Goal: Task Accomplishment & Management: Complete application form

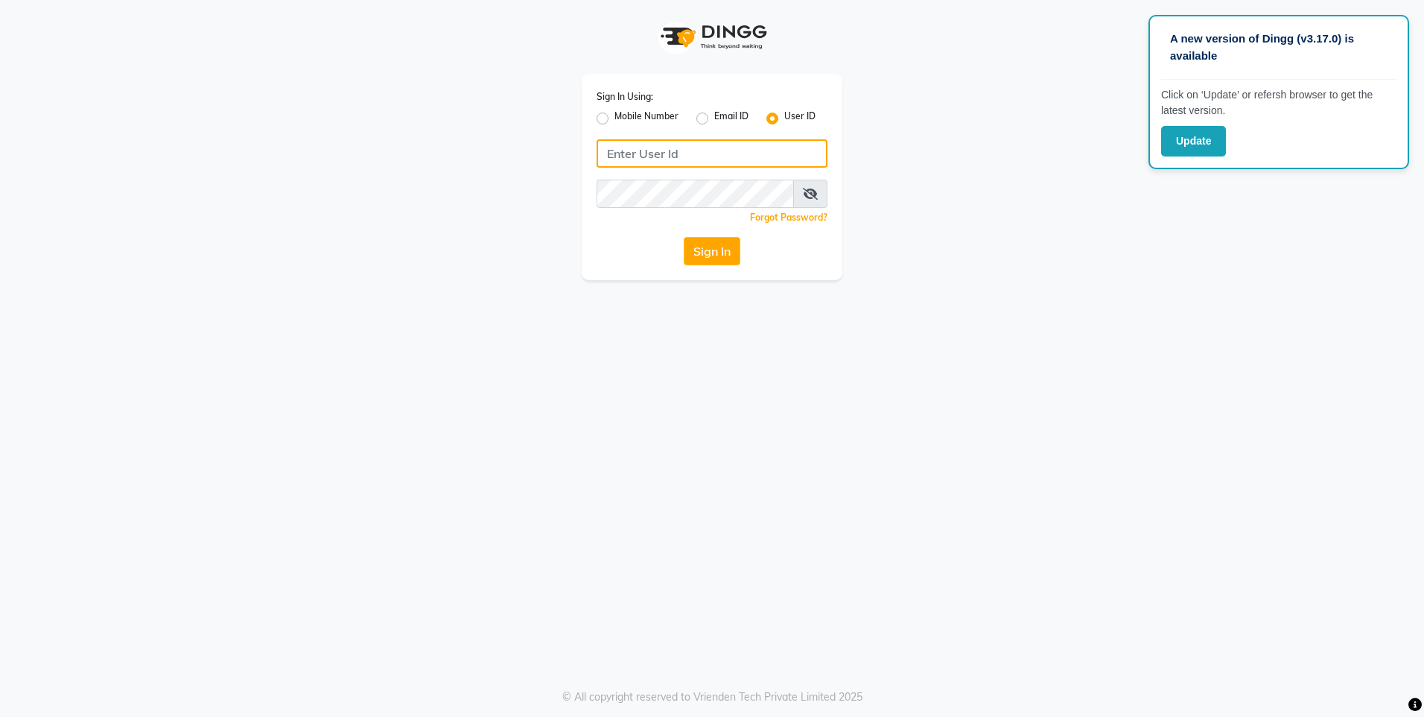
click at [683, 159] on input "Username" at bounding box center [712, 153] width 231 height 28
type input "e2555-01"
click at [687, 256] on button "Sign In" at bounding box center [712, 251] width 57 height 28
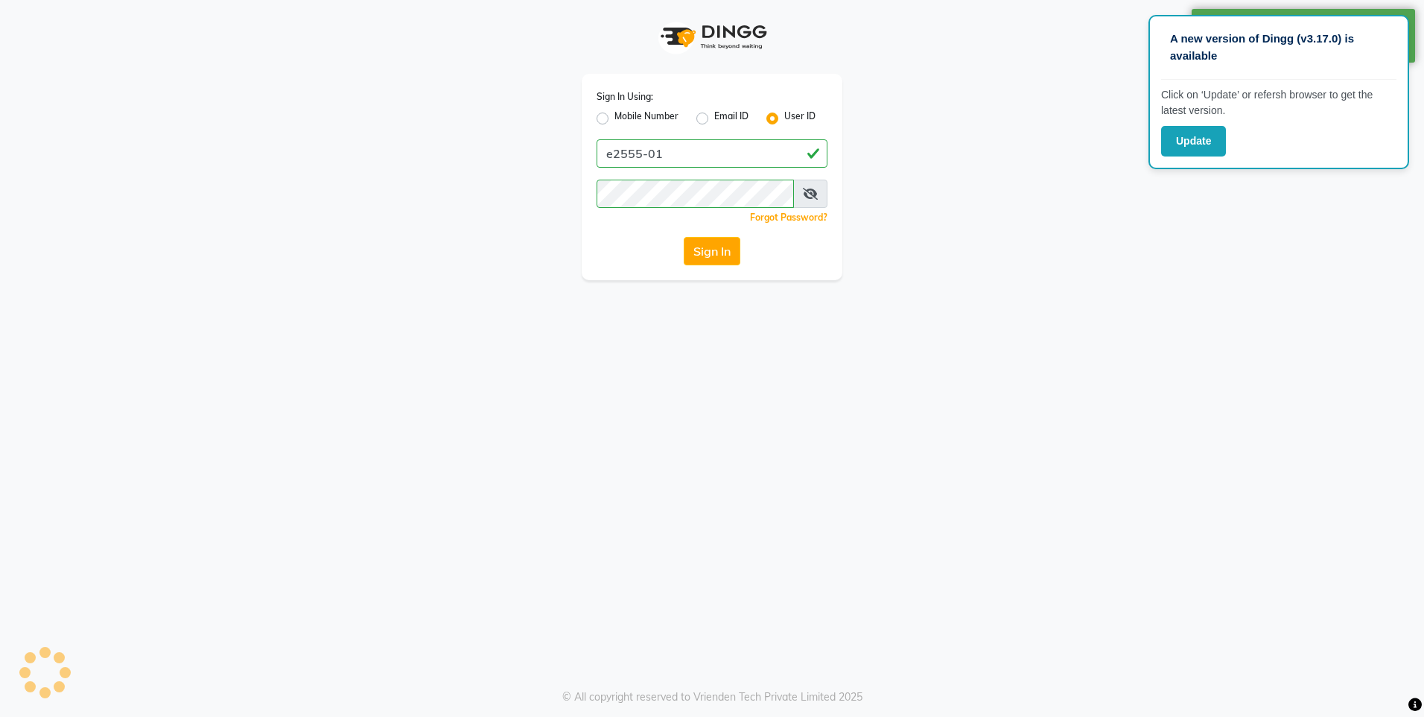
click at [797, 207] on span at bounding box center [810, 194] width 34 height 28
click at [817, 194] on icon at bounding box center [810, 194] width 15 height 12
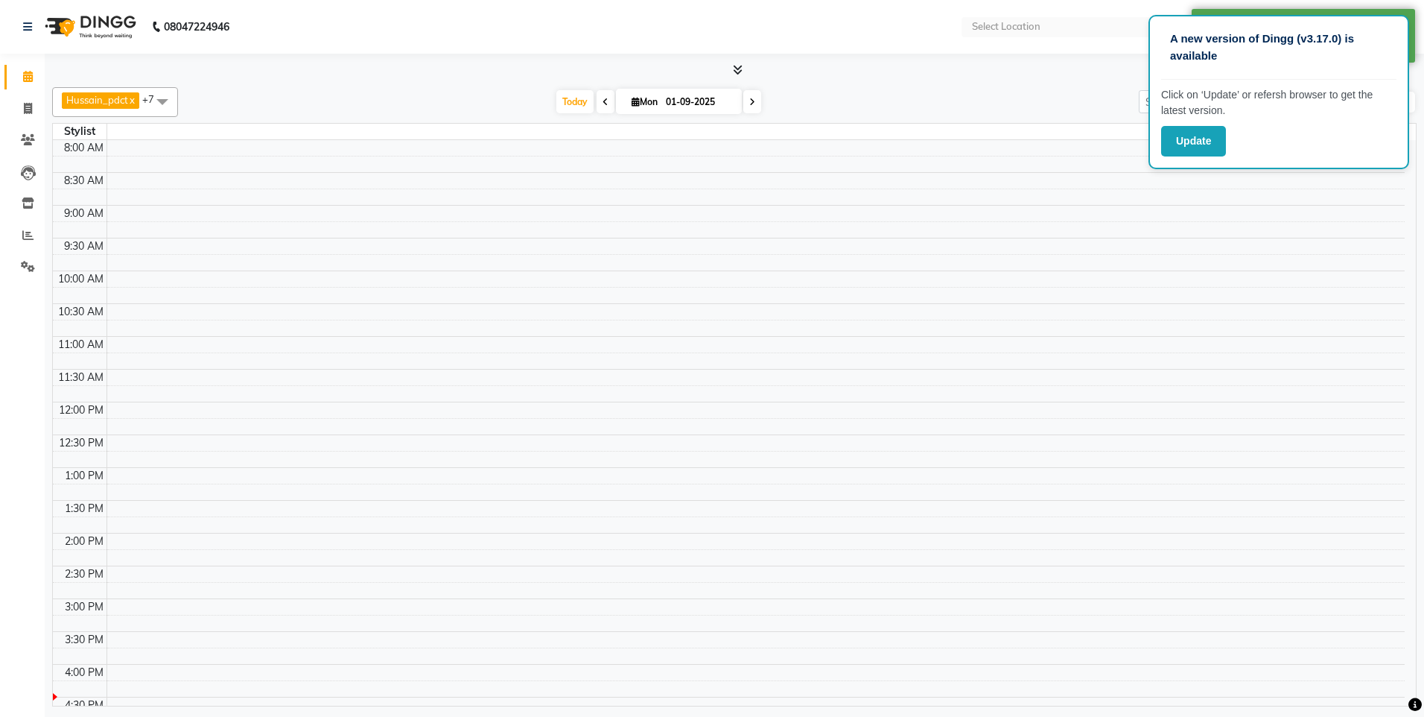
select select "en"
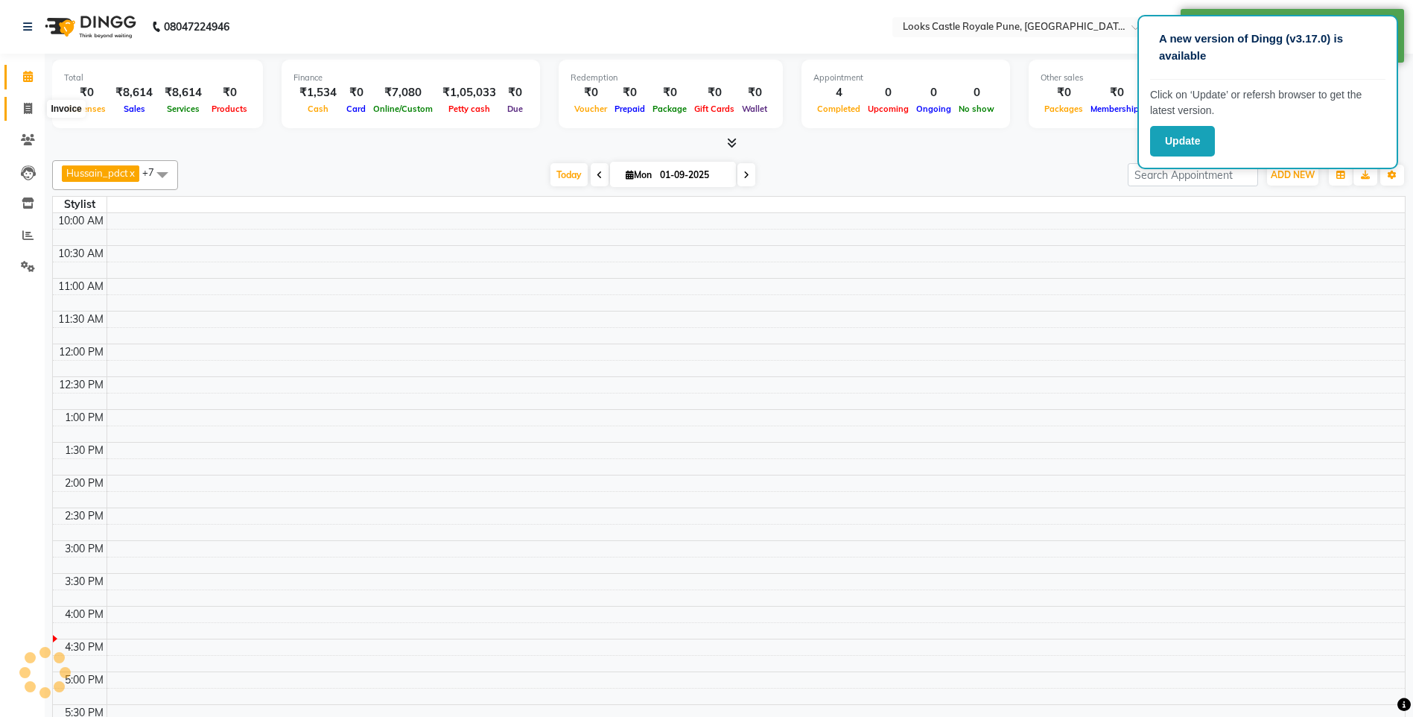
click at [24, 106] on icon at bounding box center [28, 108] width 8 height 11
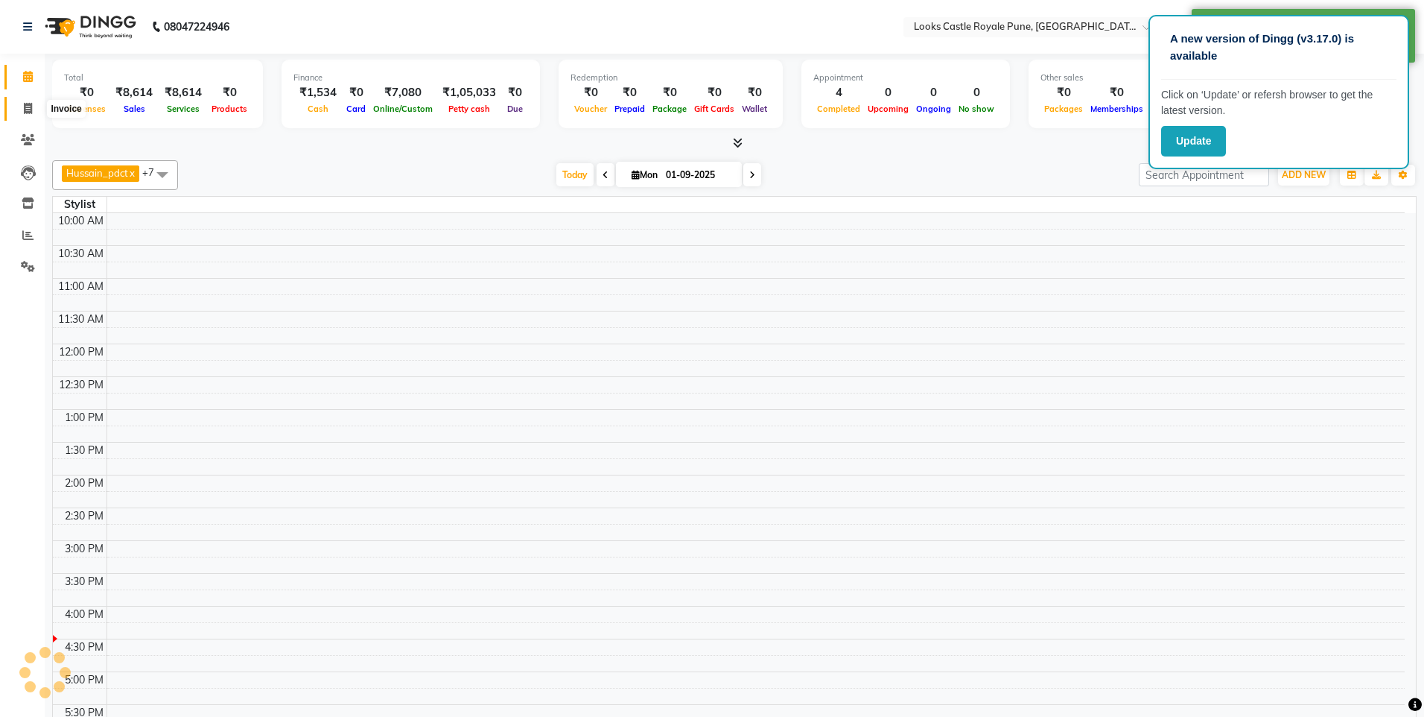
select select "5915"
select select "service"
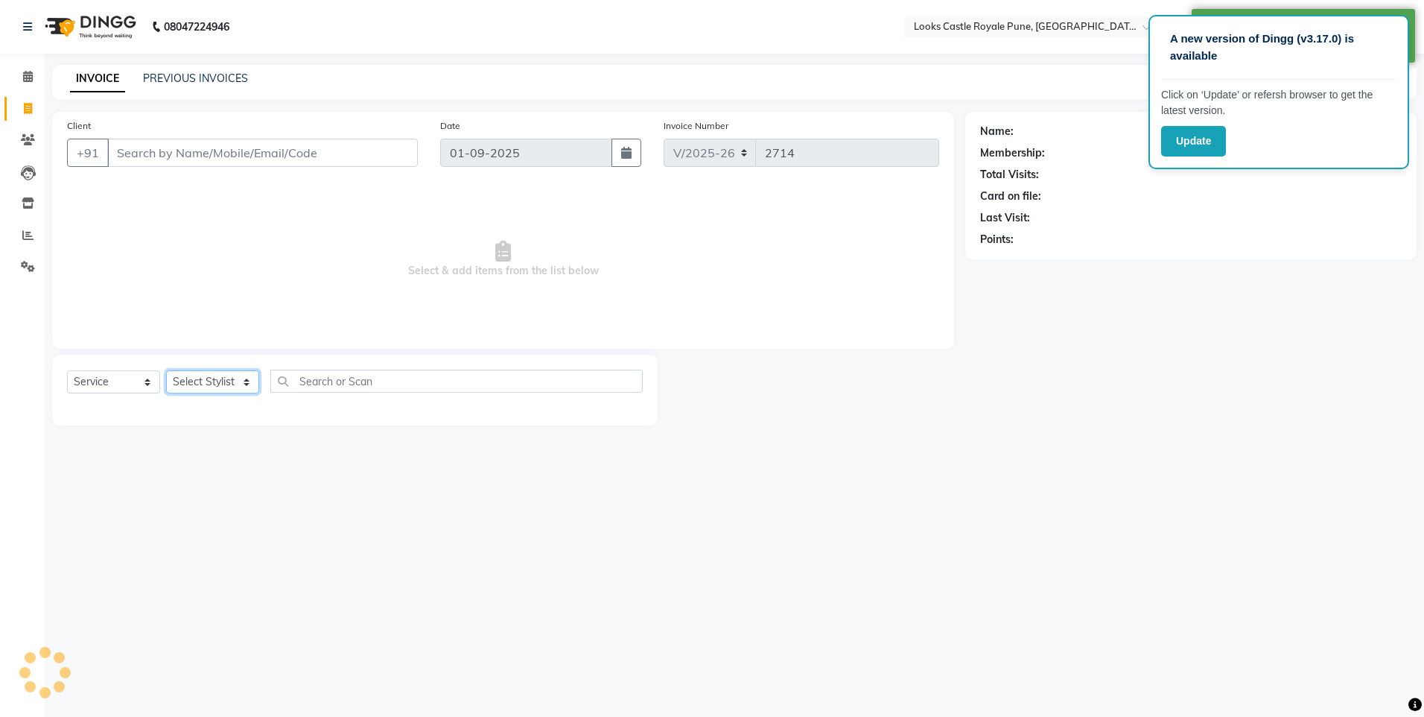
click at [241, 386] on select "Select Stylist" at bounding box center [212, 381] width 93 height 23
select select "64205"
click at [166, 370] on select "Select Stylist Akshay [PERSON_NAME] [PERSON_NAME] [PERSON_NAME] Danish [PERSON_…" at bounding box center [212, 381] width 93 height 23
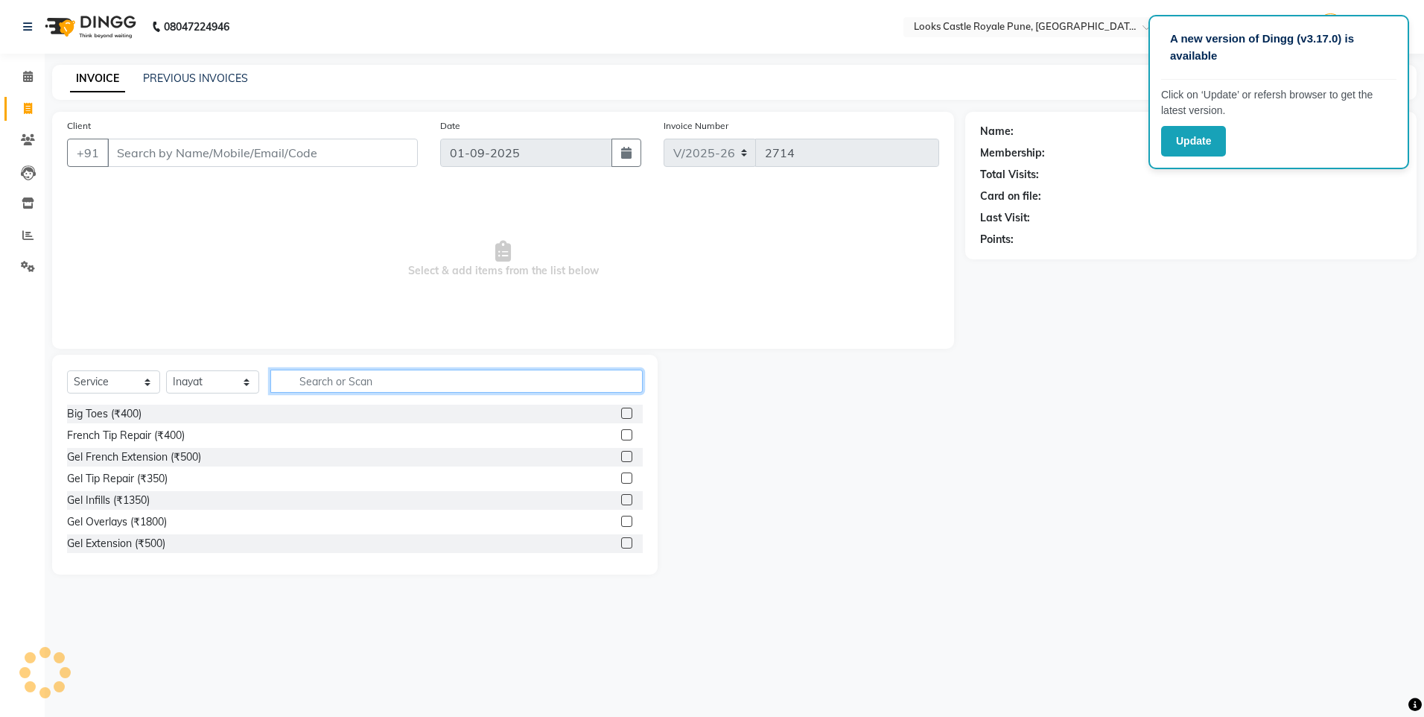
click at [352, 377] on input "text" at bounding box center [456, 381] width 372 height 23
type input "global"
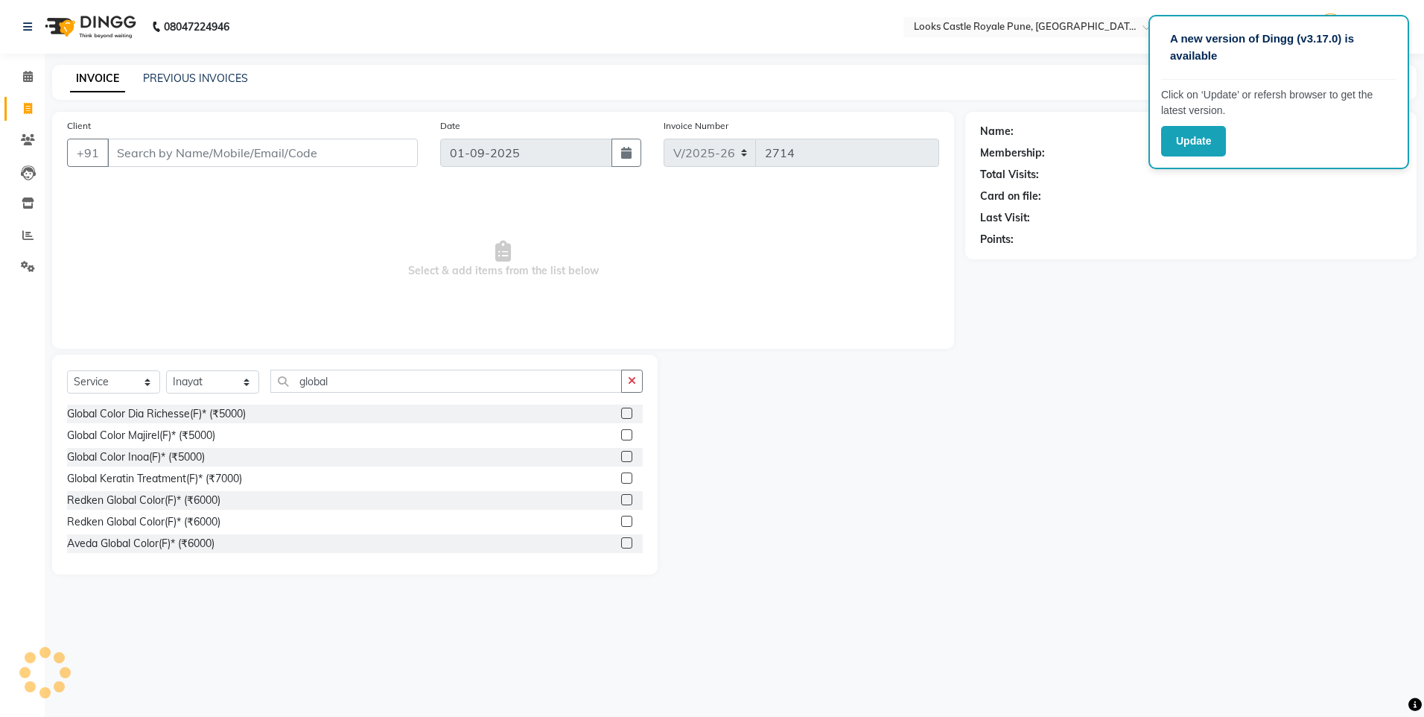
click at [157, 457] on div "Global Color Inoa(F)* (₹5000)" at bounding box center [136, 457] width 138 height 16
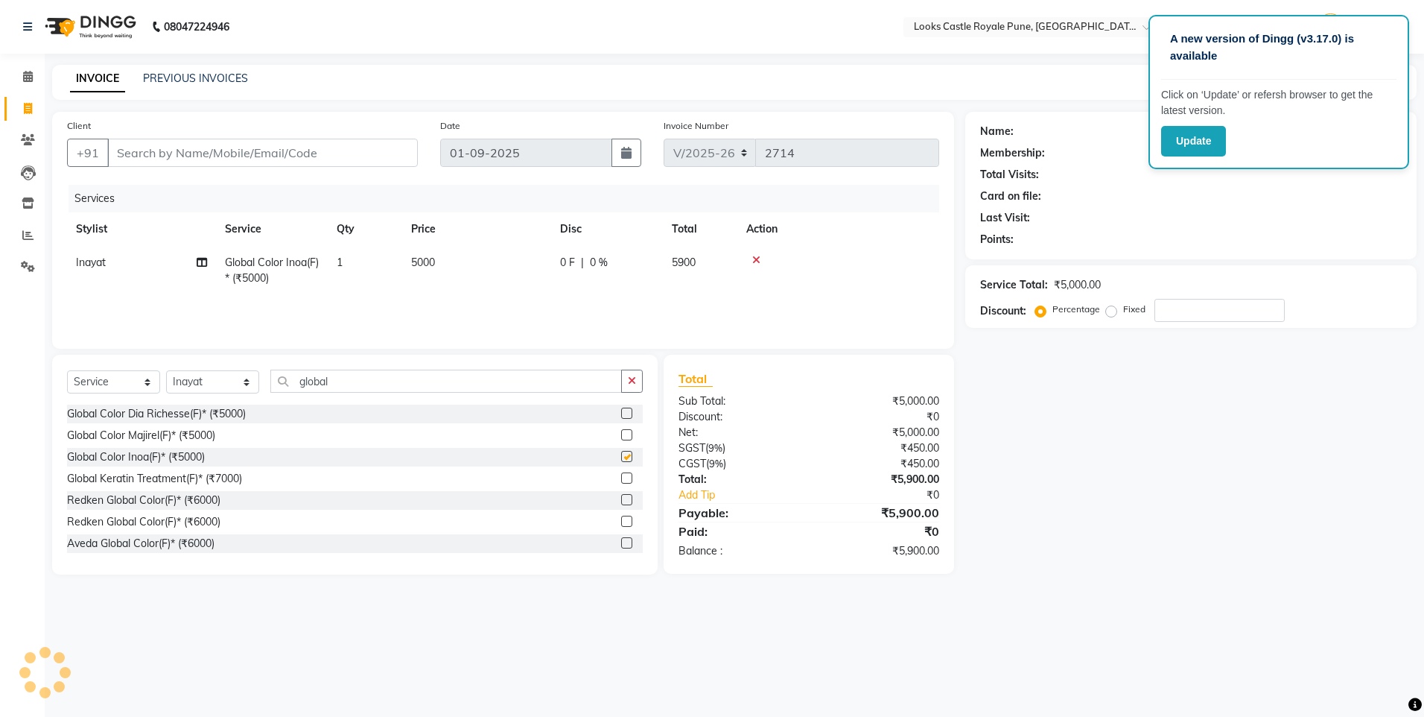
checkbox input "false"
click at [437, 248] on td "5000" at bounding box center [476, 270] width 149 height 49
select select "64205"
click at [487, 263] on input "5000" at bounding box center [546, 266] width 131 height 23
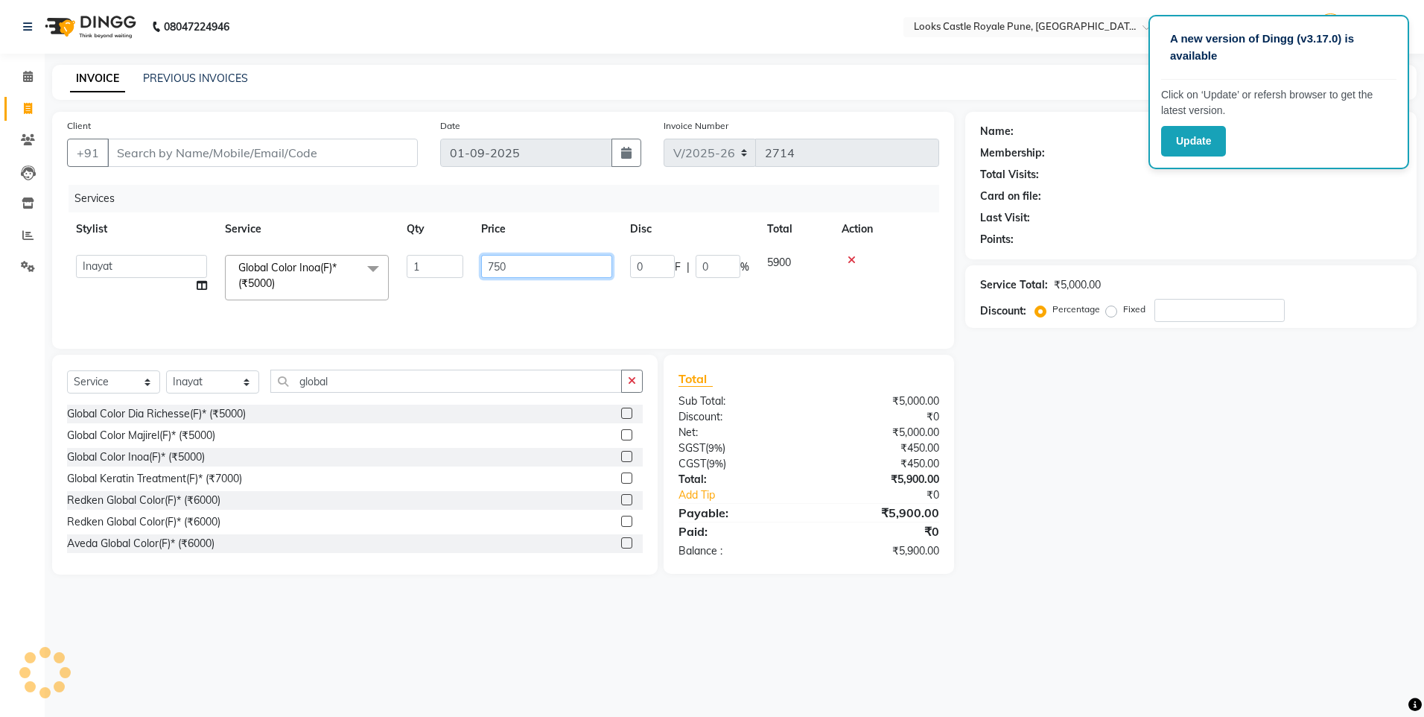
type input "7500"
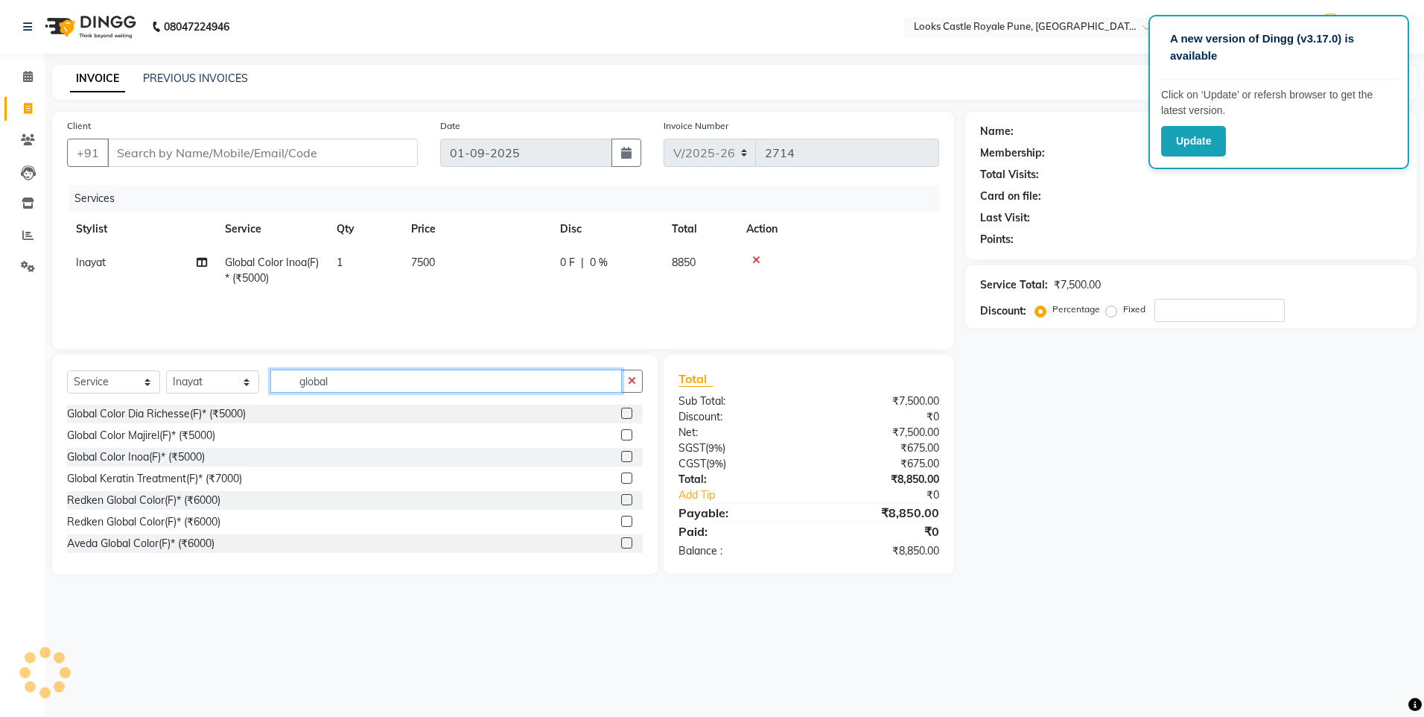
click at [312, 389] on input "global" at bounding box center [446, 381] width 352 height 23
type input "high"
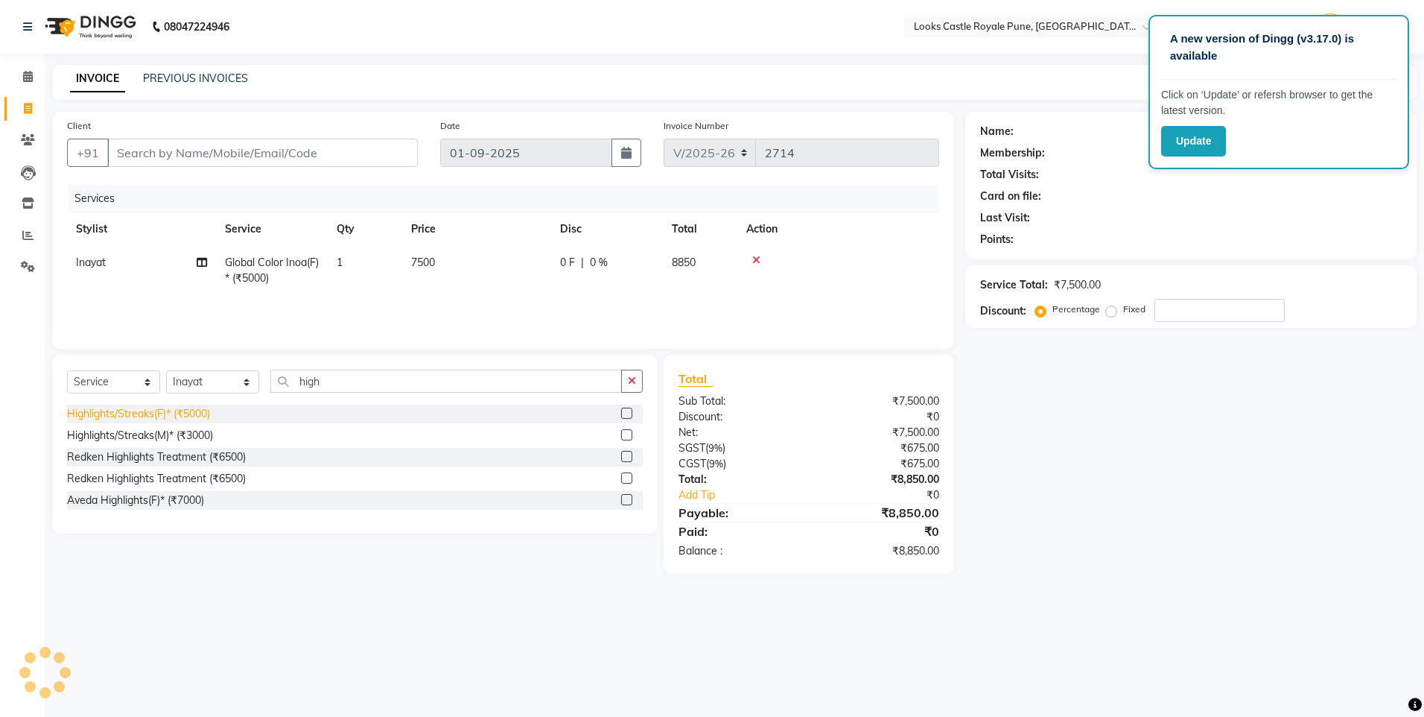
click at [182, 406] on div "Highlights/Streaks(F)* (₹5000)" at bounding box center [138, 414] width 143 height 16
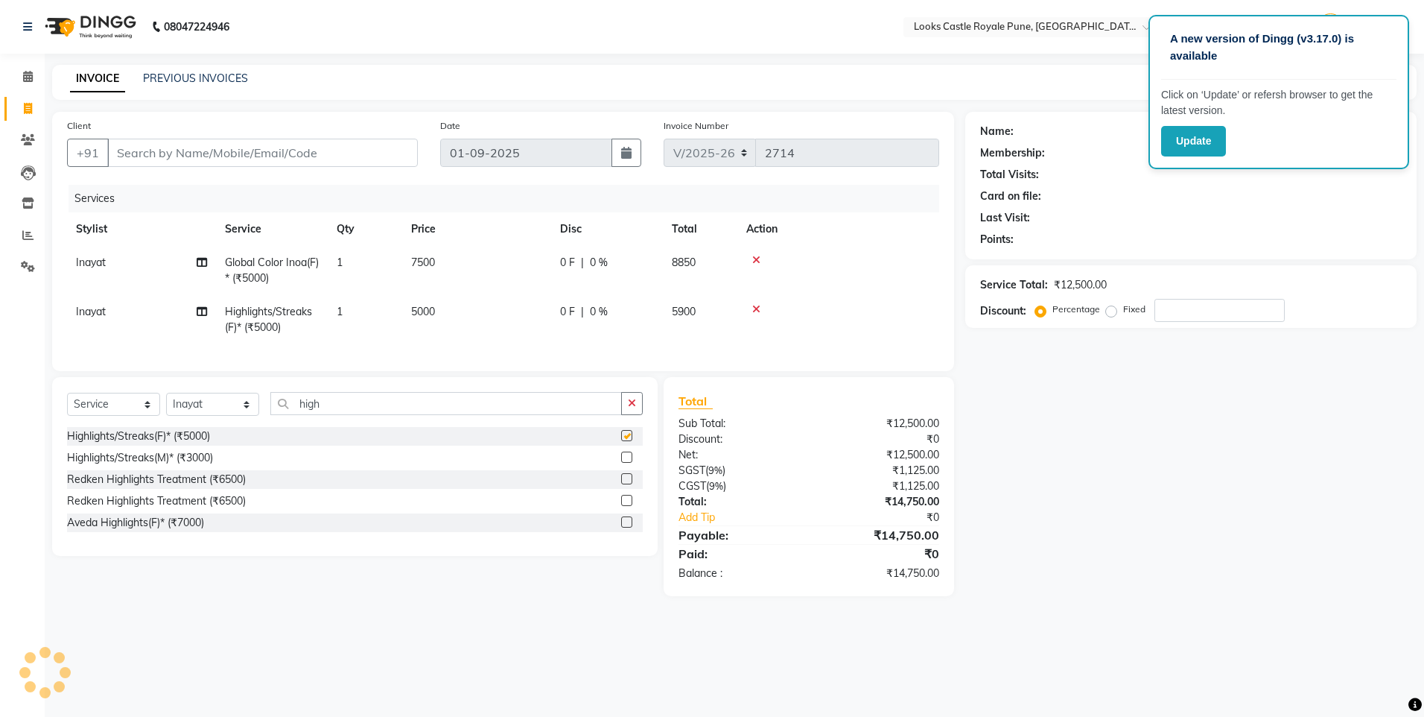
checkbox input "false"
click at [433, 314] on span "5000" at bounding box center [423, 311] width 24 height 13
select select "64205"
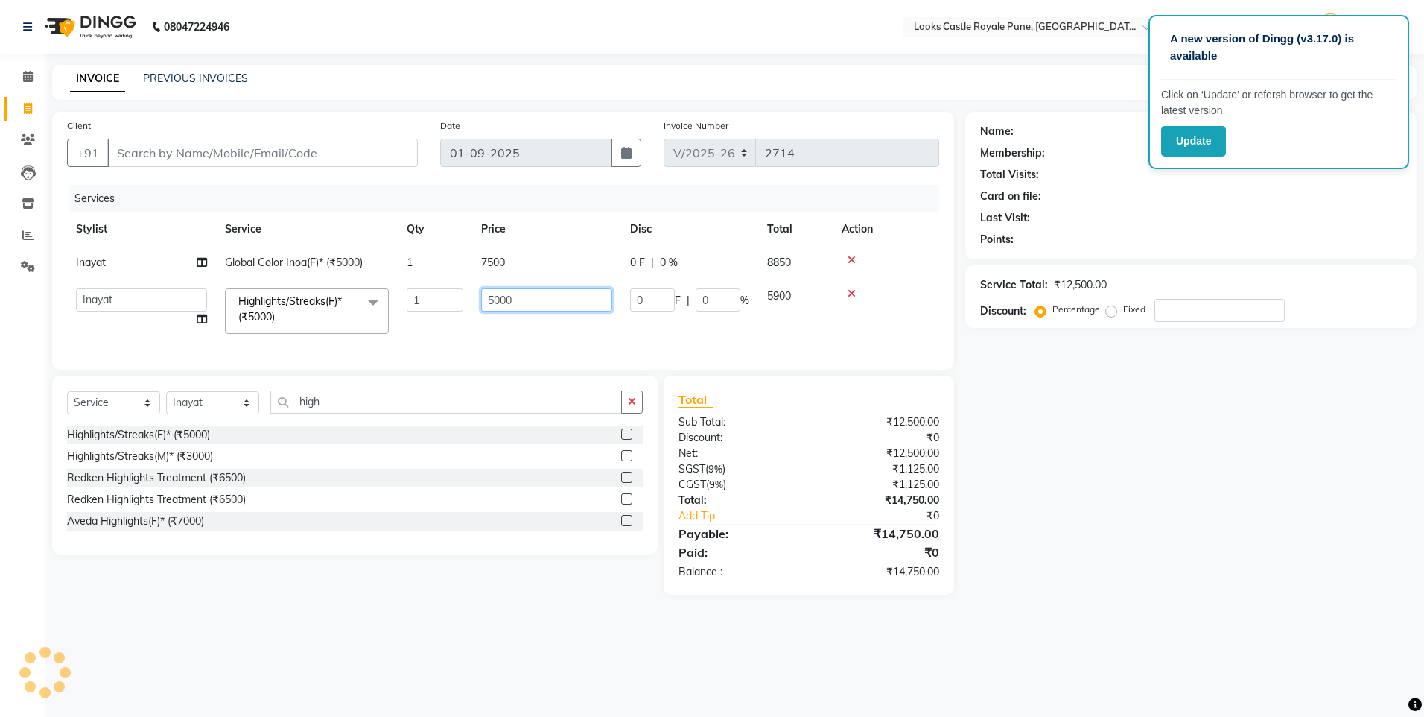
click at [484, 303] on input "5000" at bounding box center [546, 299] width 131 height 23
type input "7500"
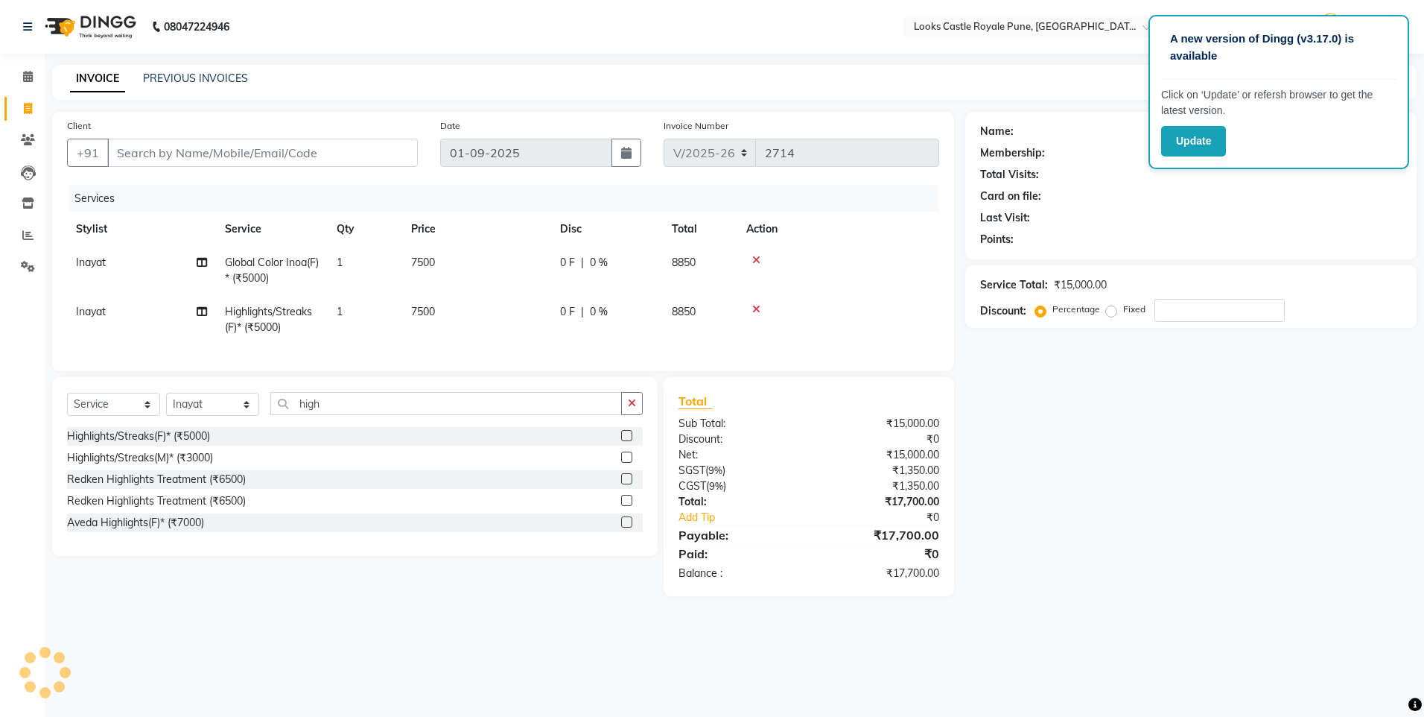
click at [755, 308] on icon at bounding box center [756, 309] width 8 height 10
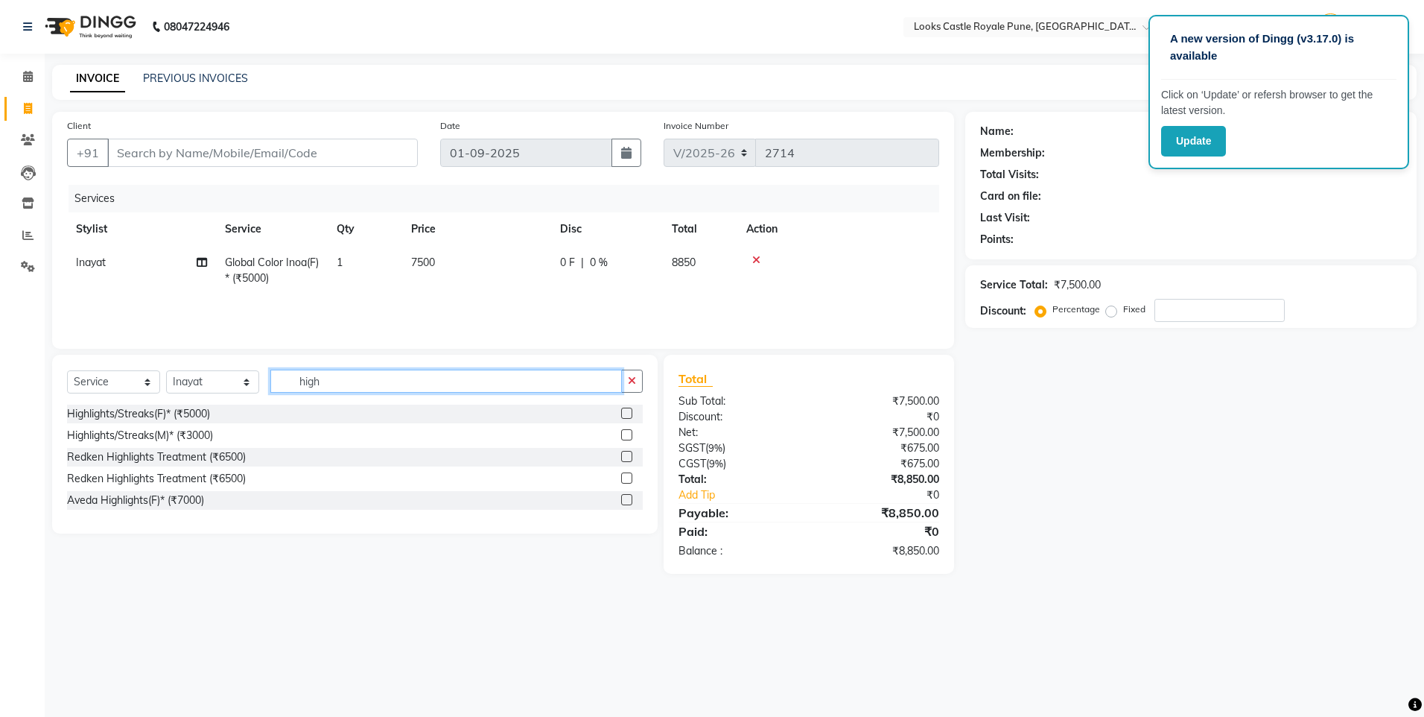
click at [307, 384] on input "high" at bounding box center [446, 381] width 352 height 23
type input "bala"
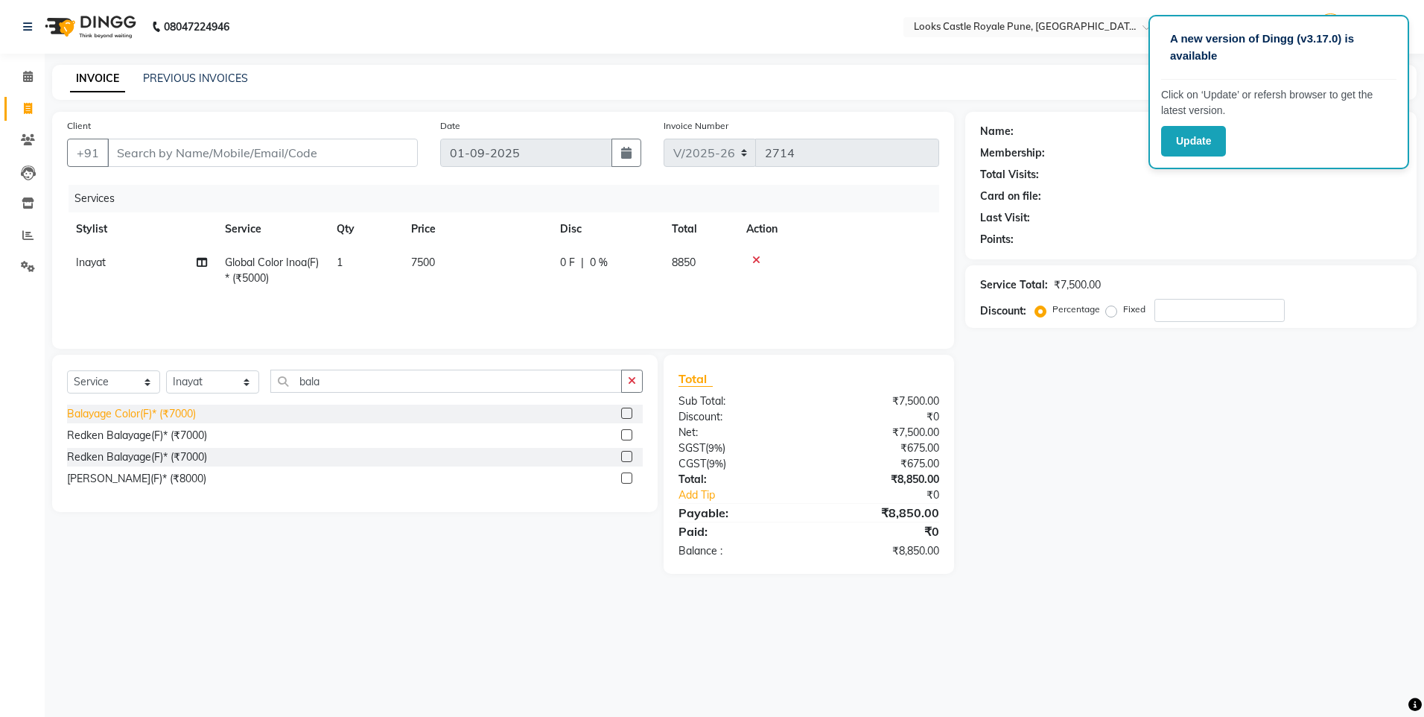
click at [124, 415] on div "Balayage Color(F)* (₹7000)" at bounding box center [131, 414] width 129 height 16
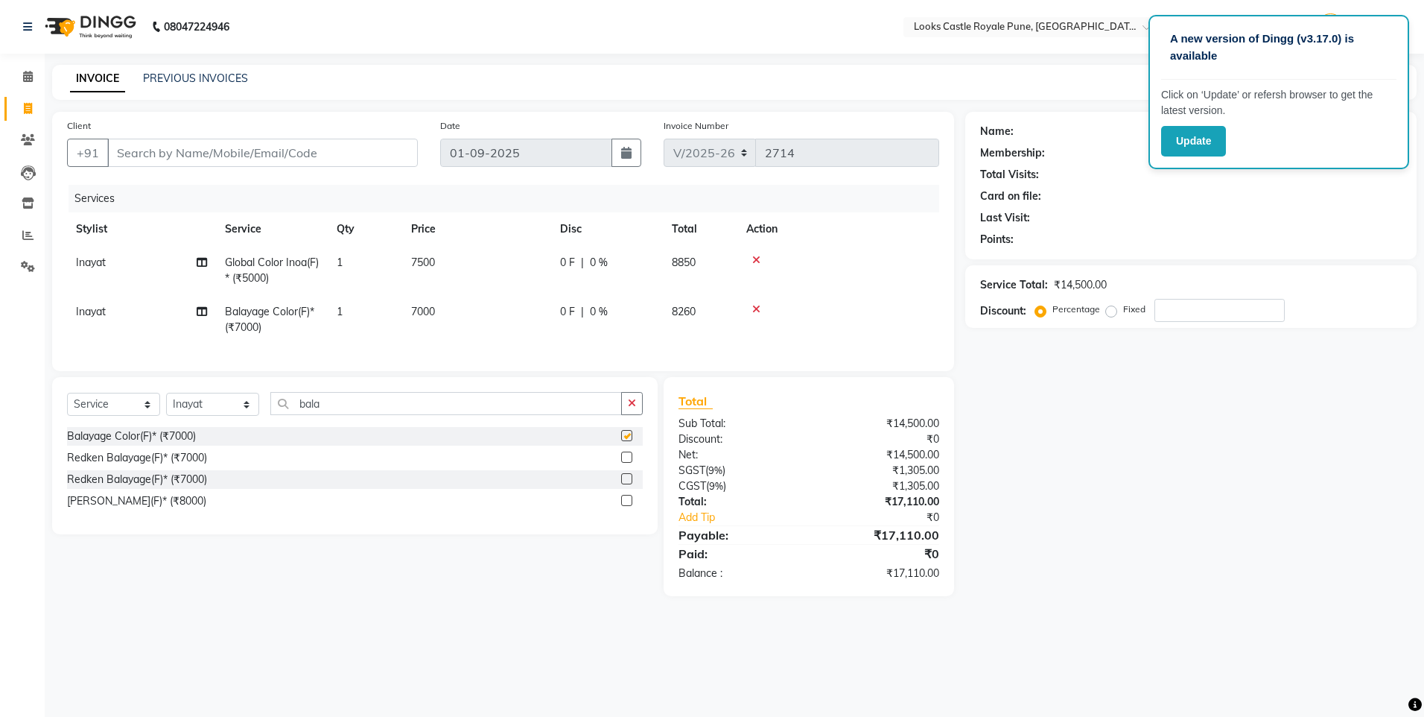
checkbox input "false"
click at [457, 311] on td "7000" at bounding box center [476, 319] width 149 height 49
select select "64205"
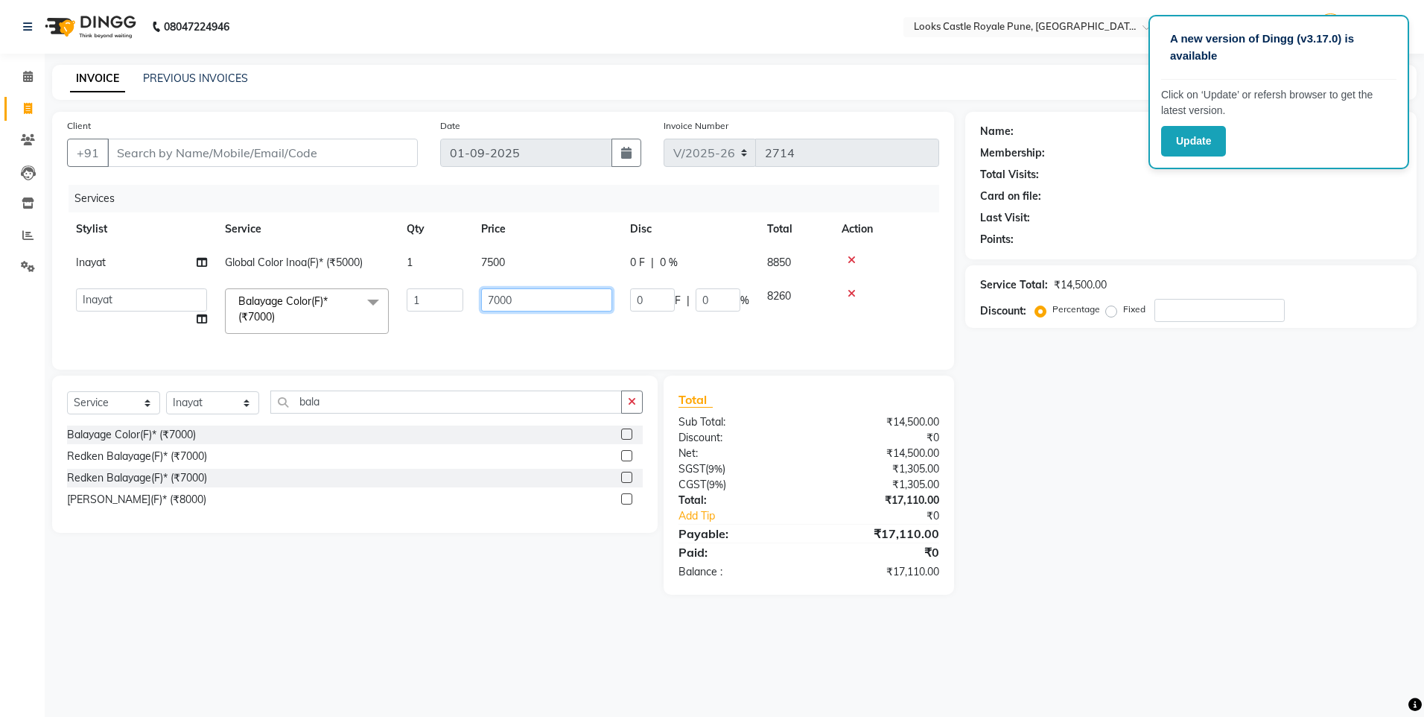
click at [494, 298] on input "7000" at bounding box center [546, 299] width 131 height 23
type input "7500"
click at [256, 149] on input "Client" at bounding box center [262, 153] width 311 height 28
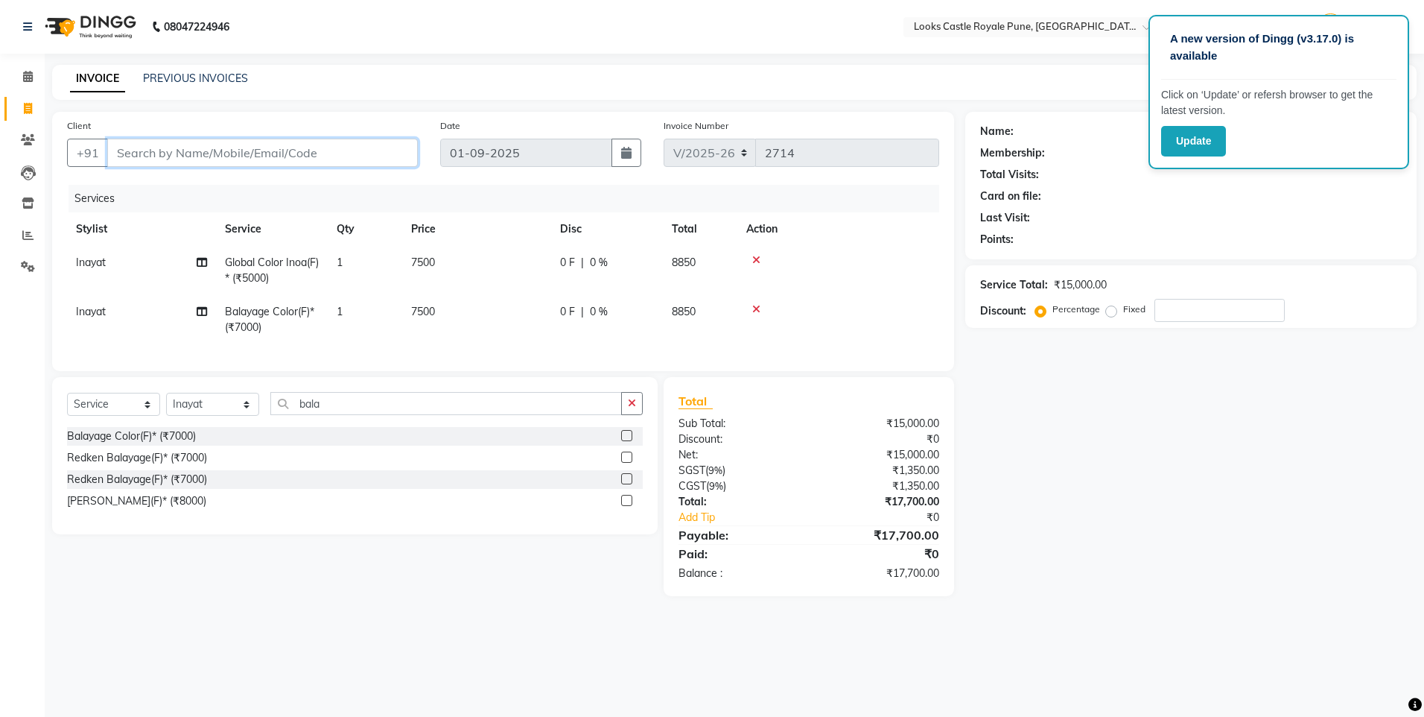
type input "7"
type input "0"
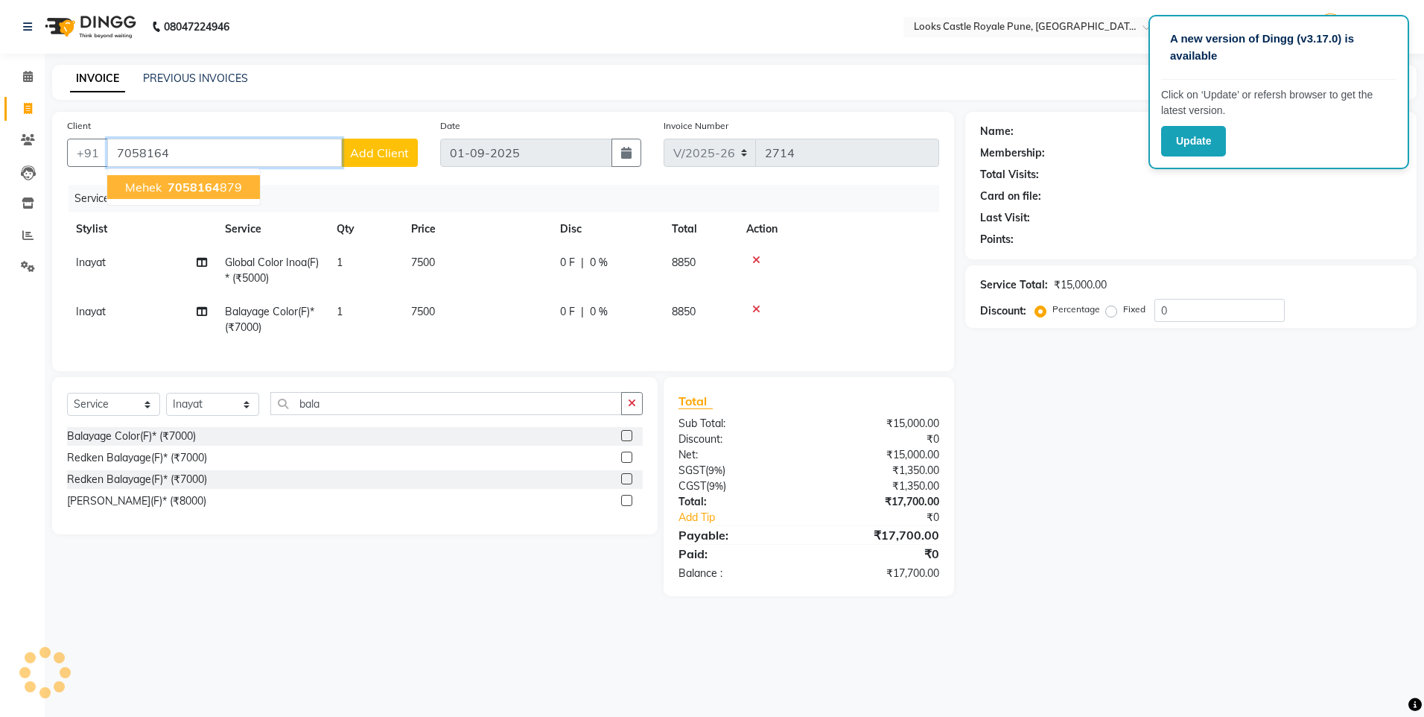
click at [253, 187] on button "mehek 7058164 879" at bounding box center [183, 187] width 153 height 24
type input "7058164879"
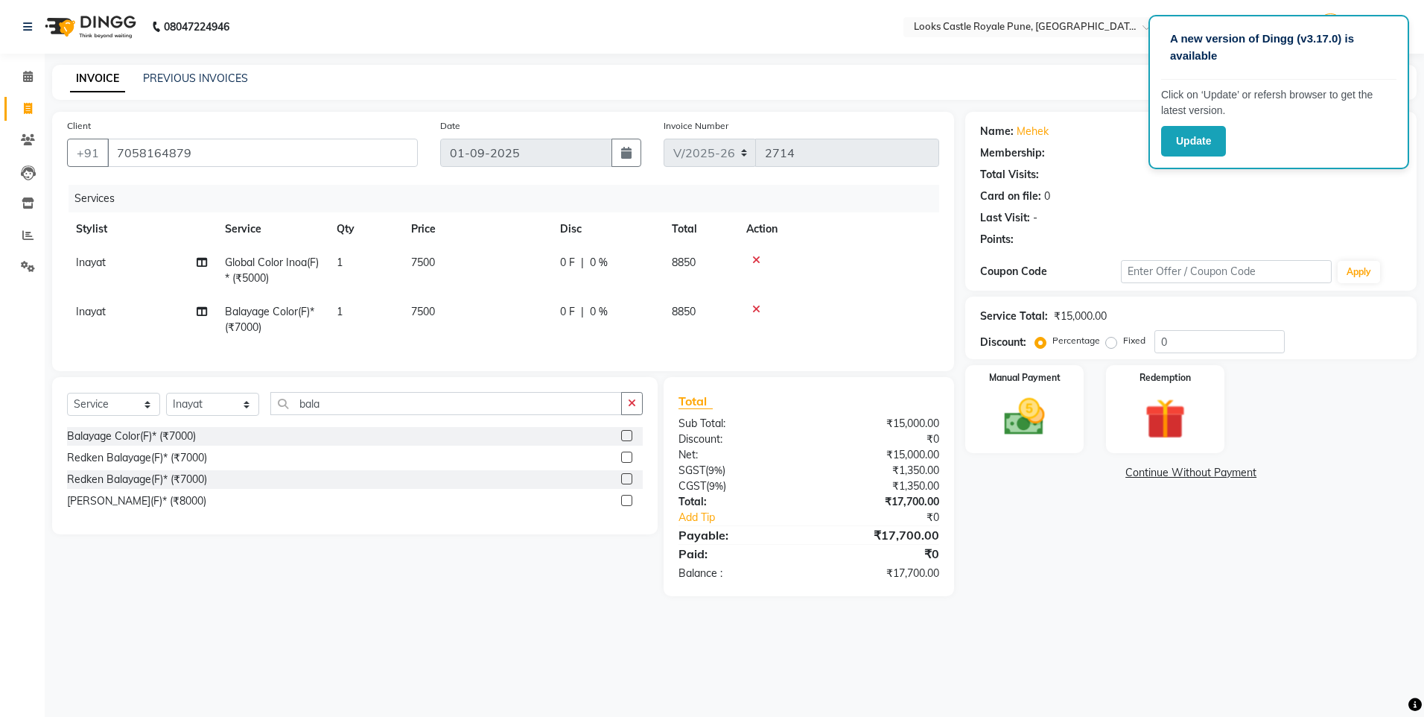
select select "1: Object"
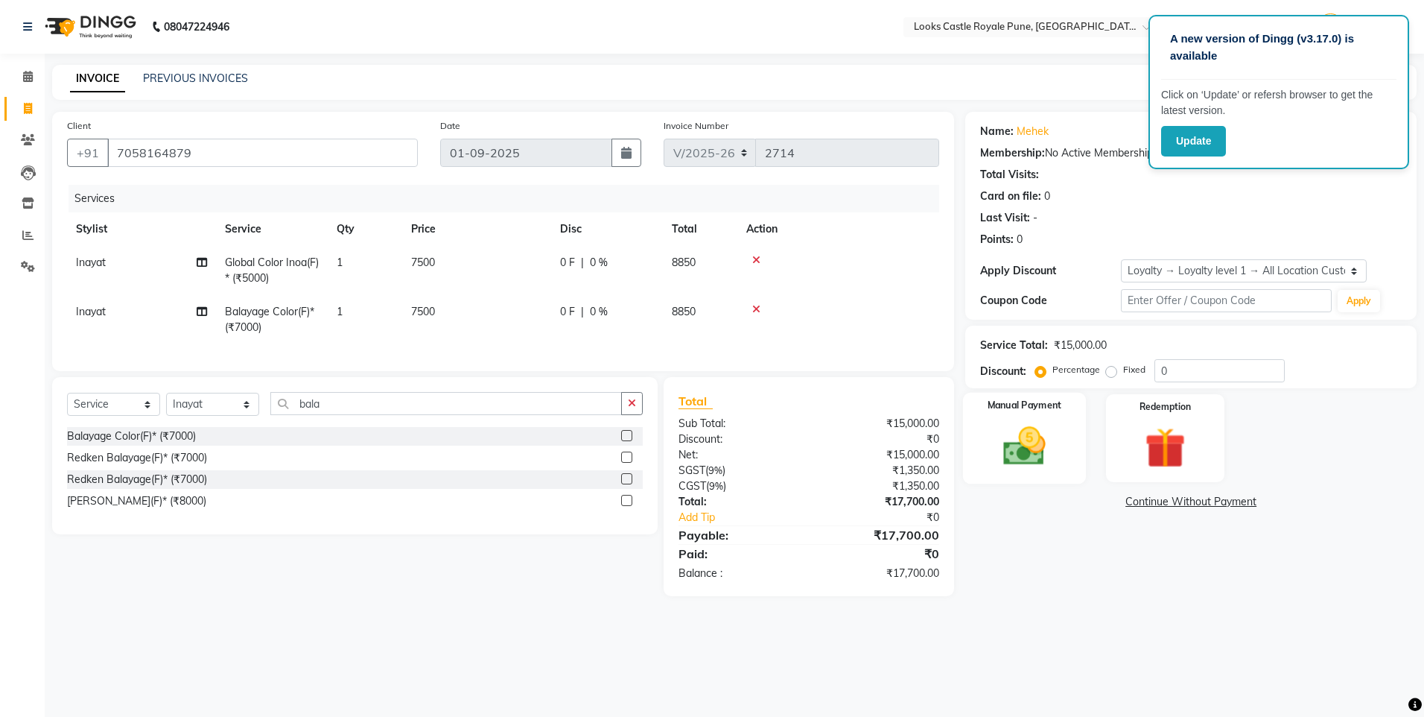
click at [1034, 445] on img at bounding box center [1024, 446] width 69 height 49
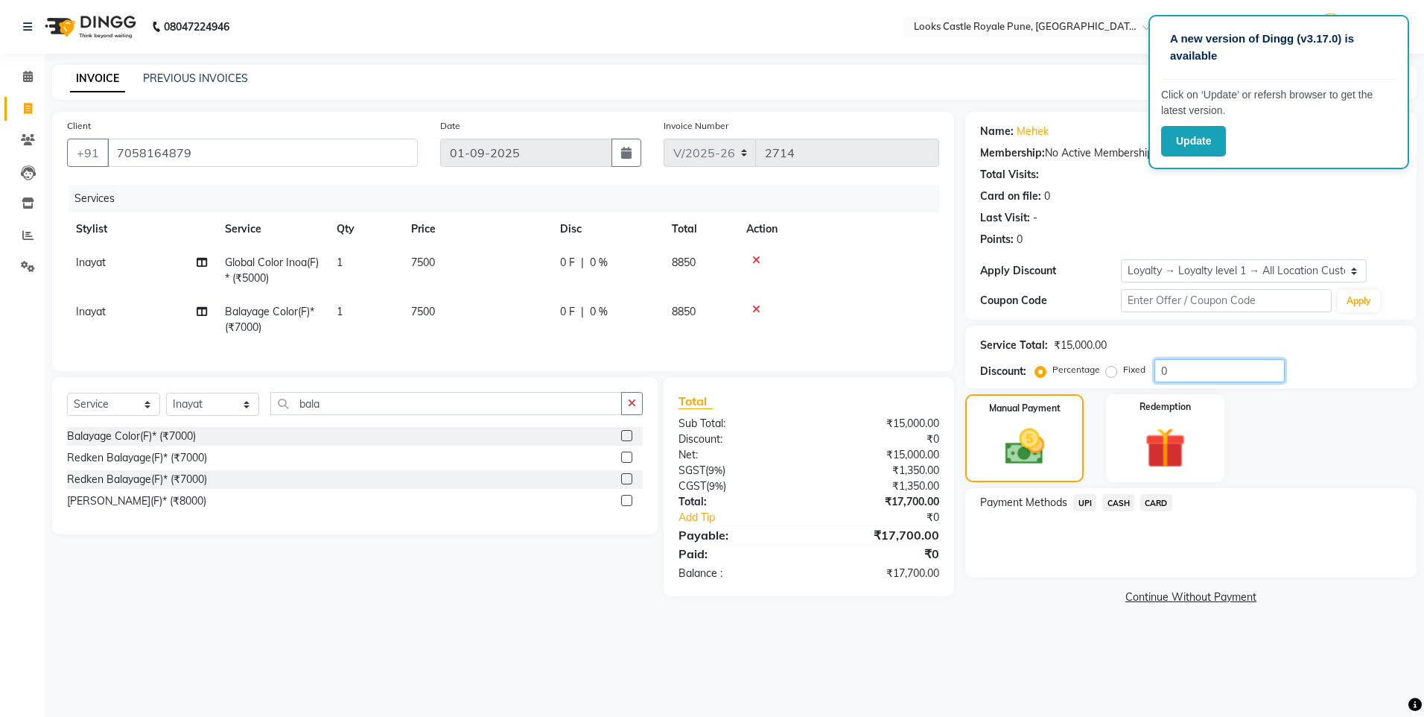
click at [1178, 367] on input "0" at bounding box center [1220, 370] width 130 height 23
click at [1164, 367] on input "0" at bounding box center [1220, 370] width 130 height 23
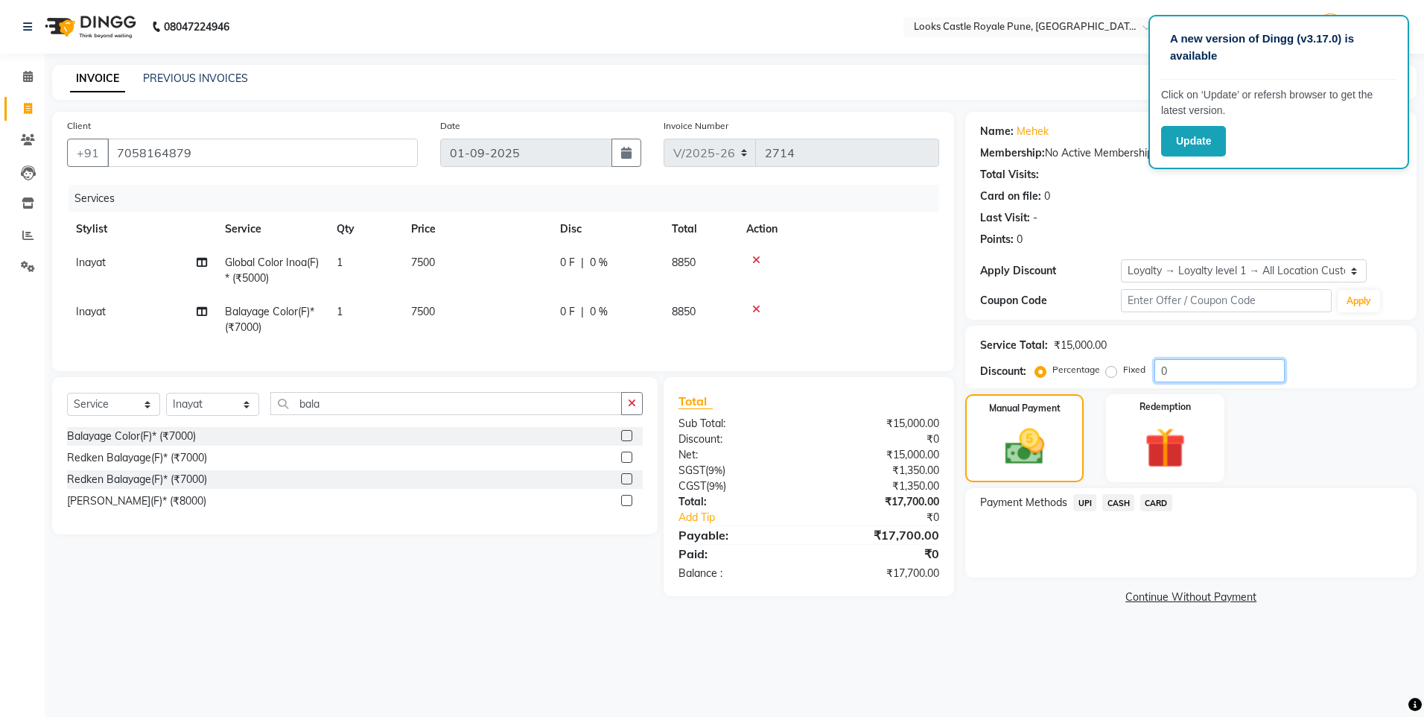
click at [1164, 367] on input "0" at bounding box center [1220, 370] width 130 height 23
type input "25"
click at [1080, 503] on span "UPI" at bounding box center [1085, 502] width 23 height 17
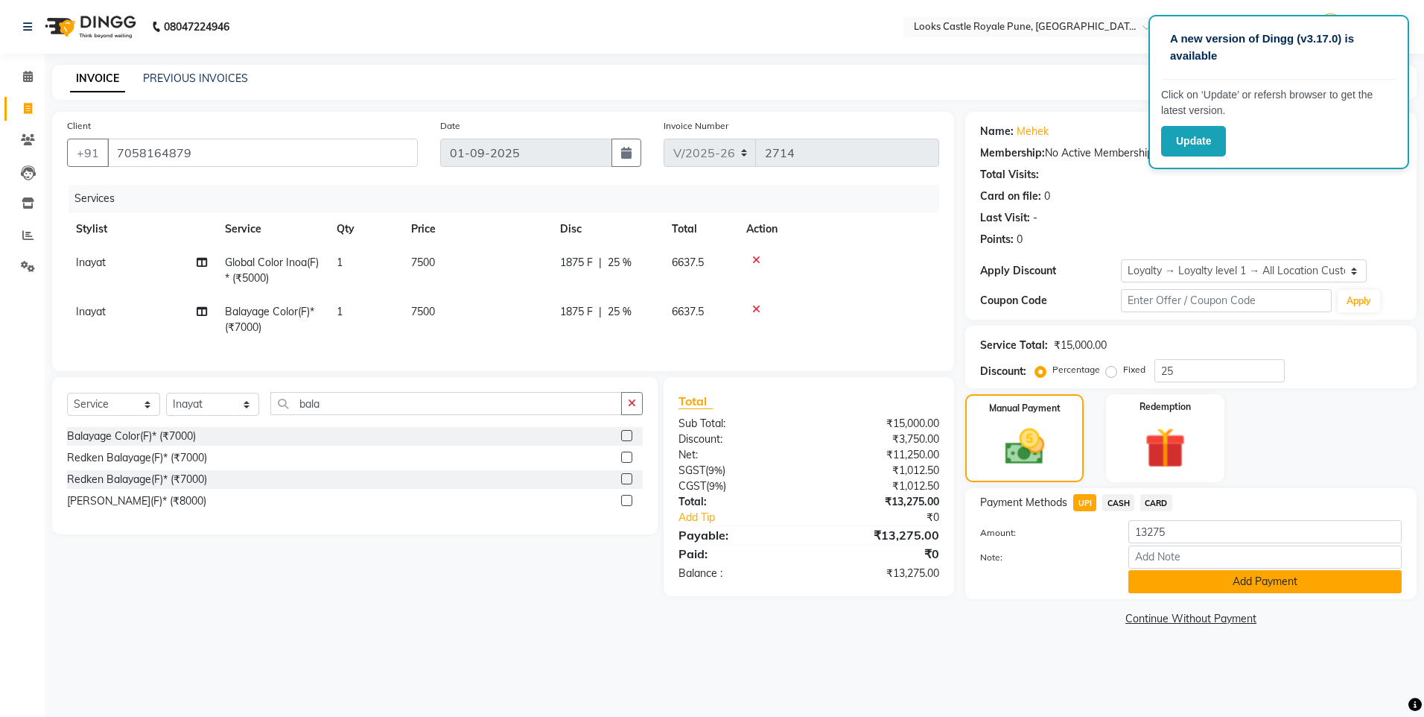
click at [1163, 579] on button "Add Payment" at bounding box center [1265, 581] width 273 height 23
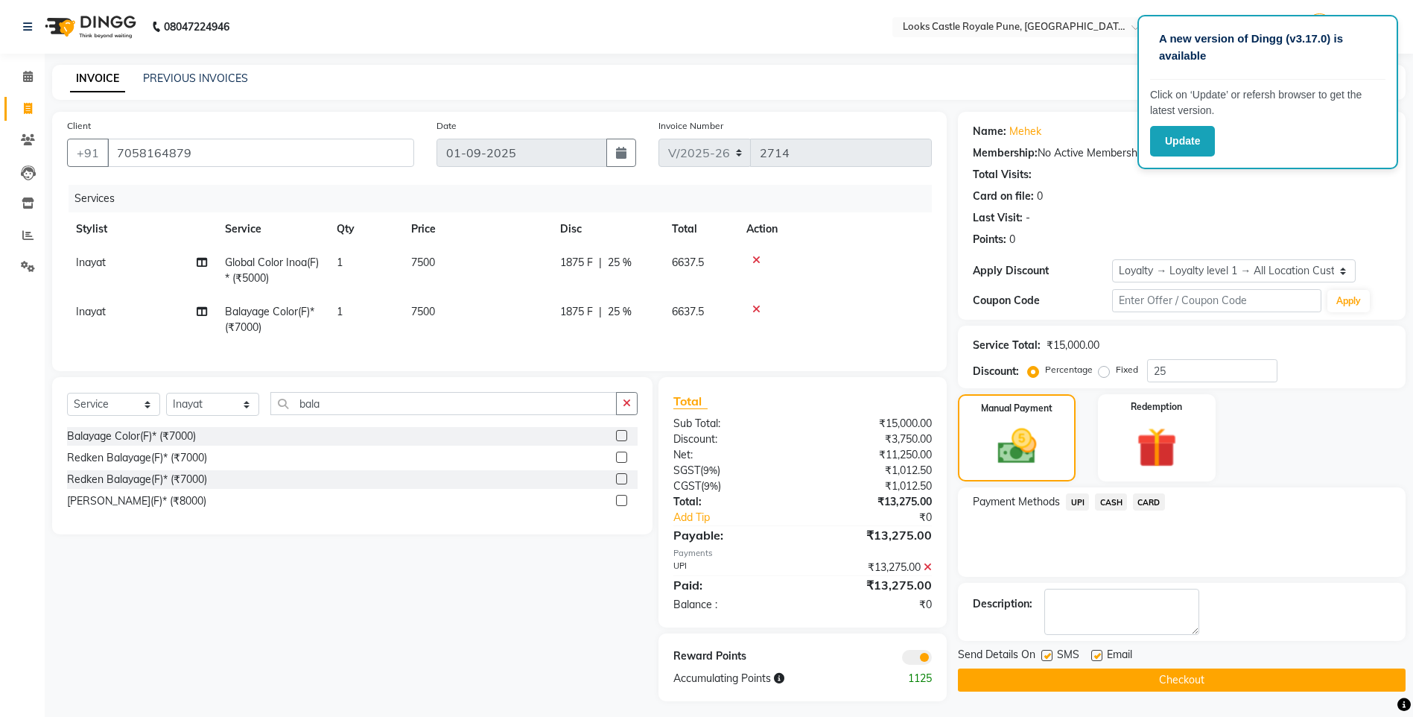
click at [1106, 674] on button "Checkout" at bounding box center [1182, 679] width 448 height 23
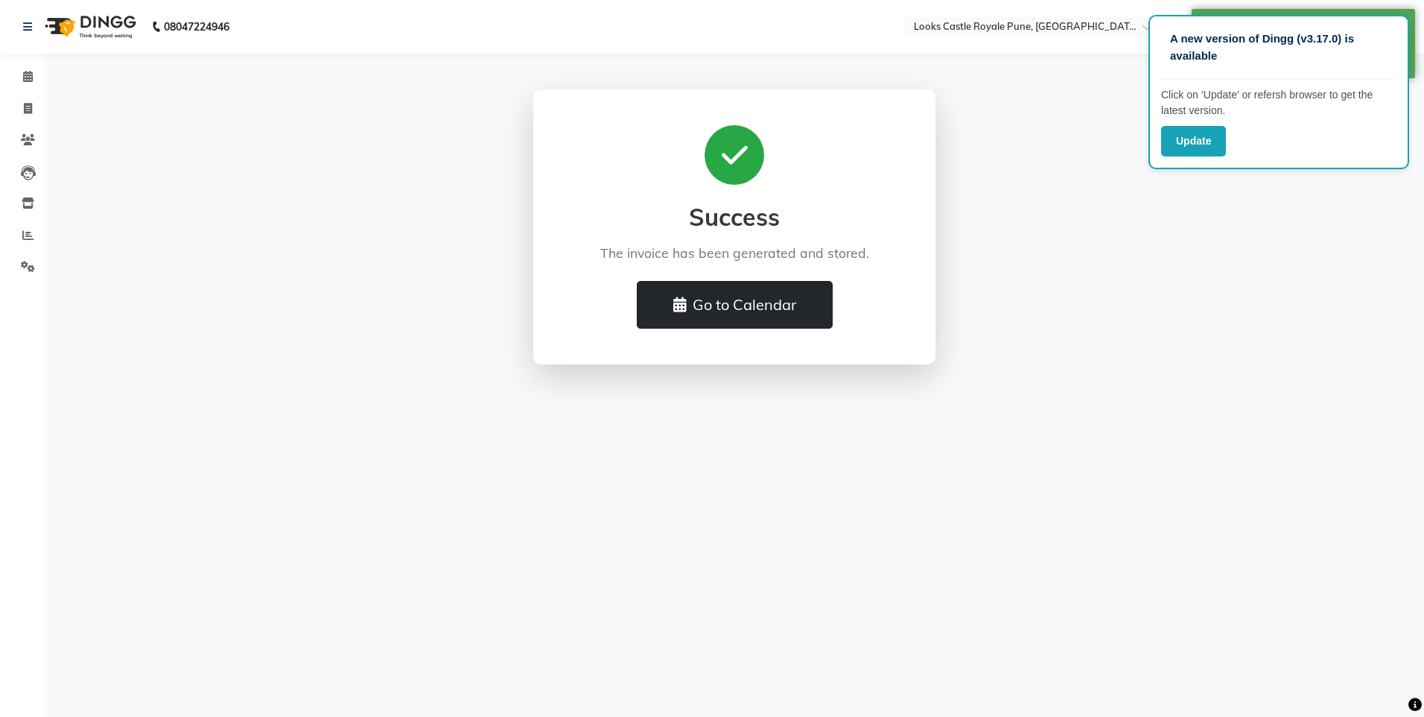
click at [766, 323] on button "Go to Calendar" at bounding box center [735, 305] width 196 height 48
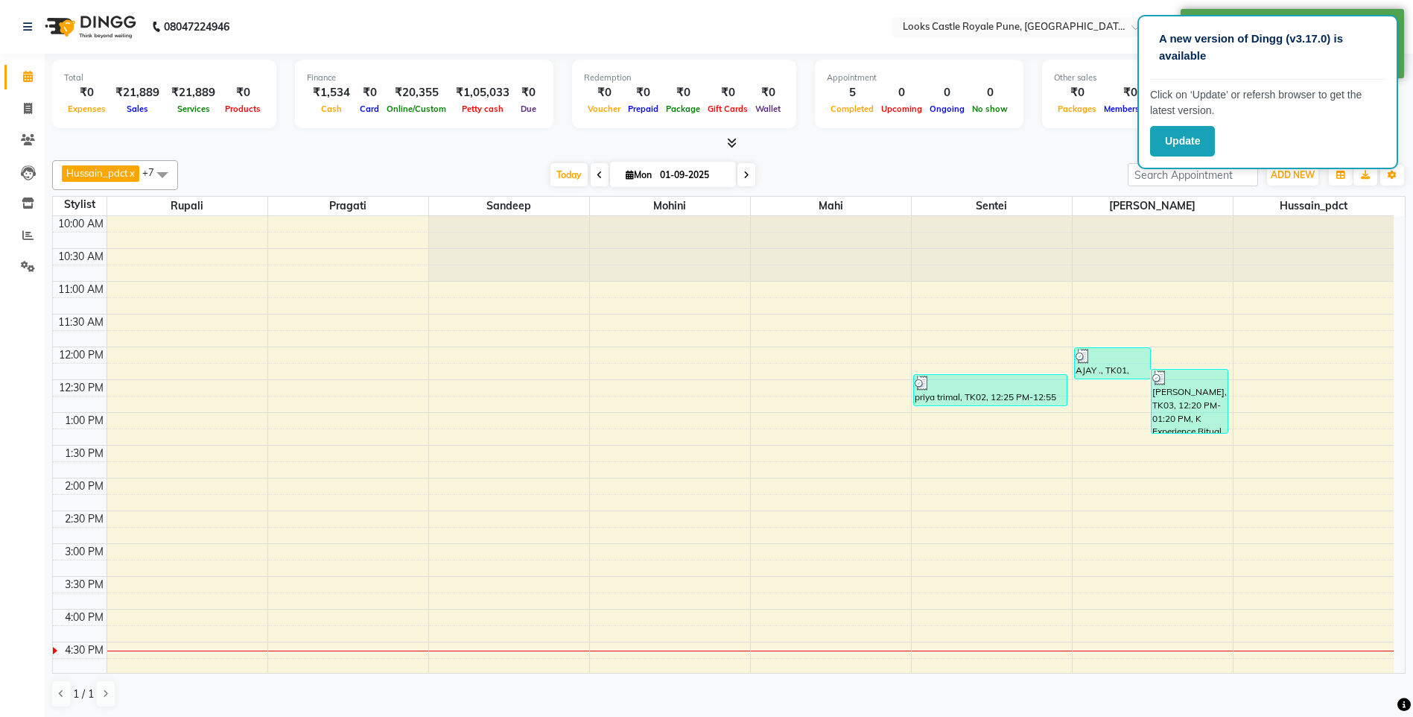
click at [169, 177] on span at bounding box center [163, 174] width 30 height 28
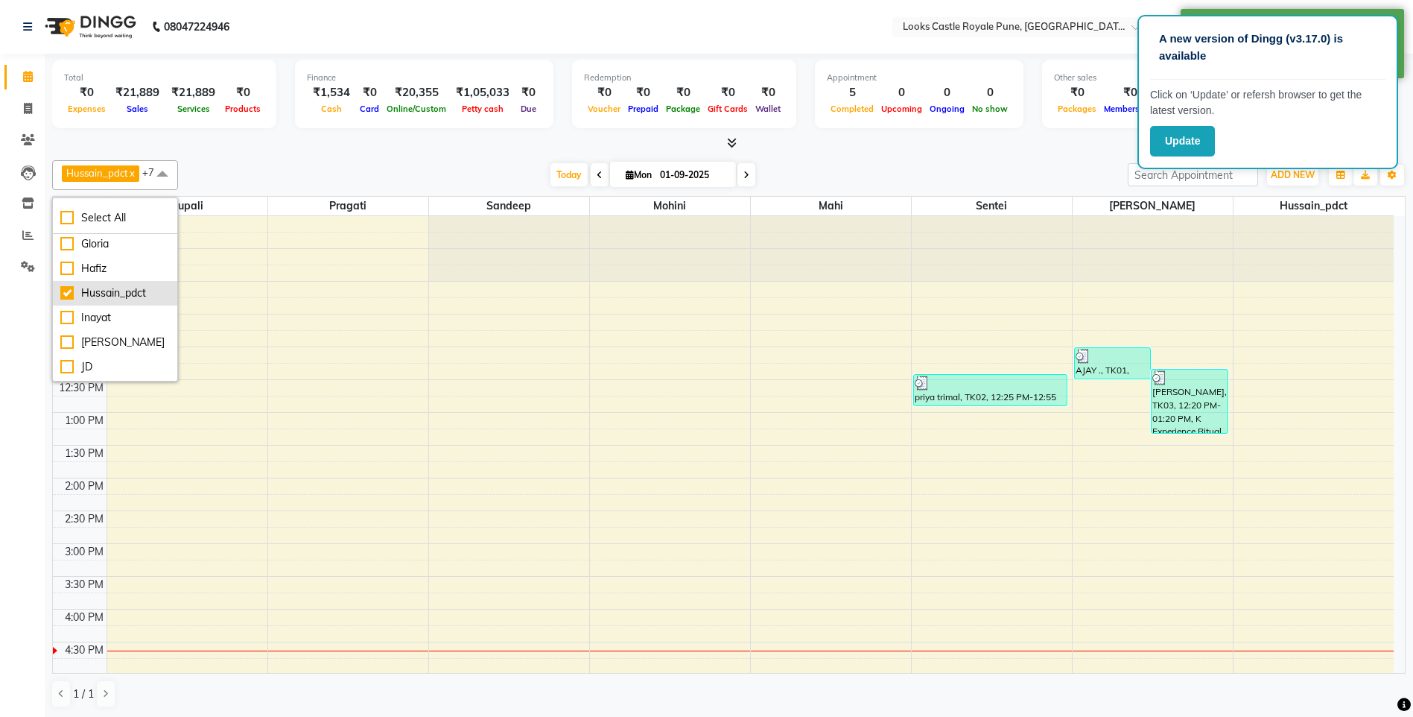
scroll to position [298, 0]
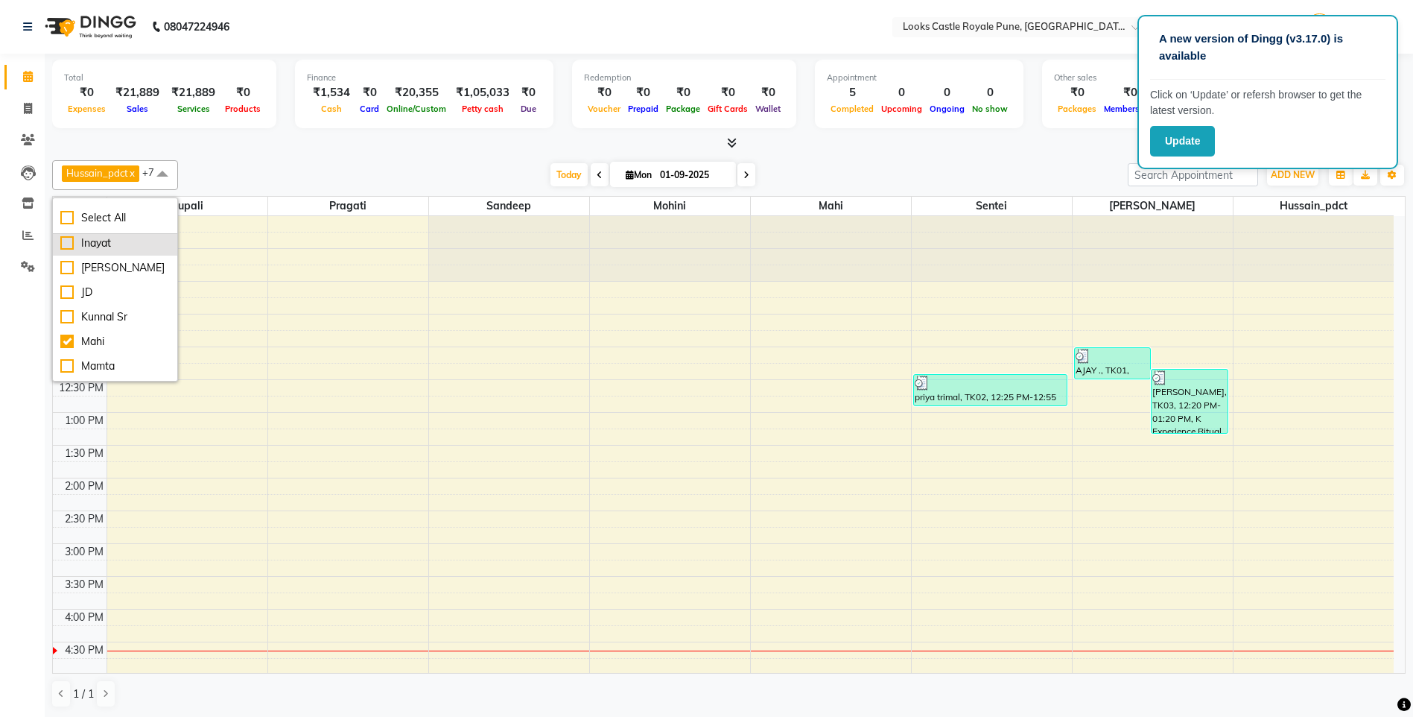
click at [99, 250] on div "Inayat" at bounding box center [115, 243] width 110 height 16
checkbox input "true"
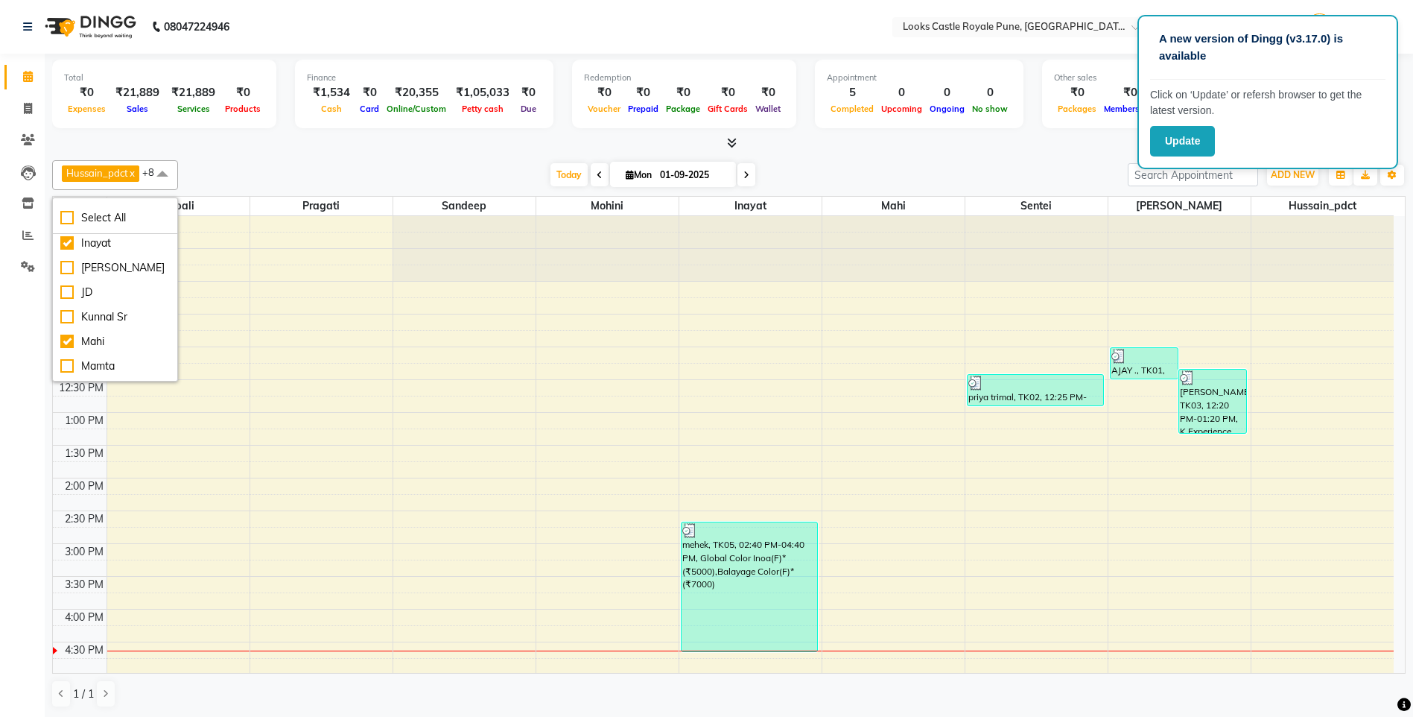
click at [289, 174] on div "[DATE] [DATE]" at bounding box center [653, 175] width 935 height 22
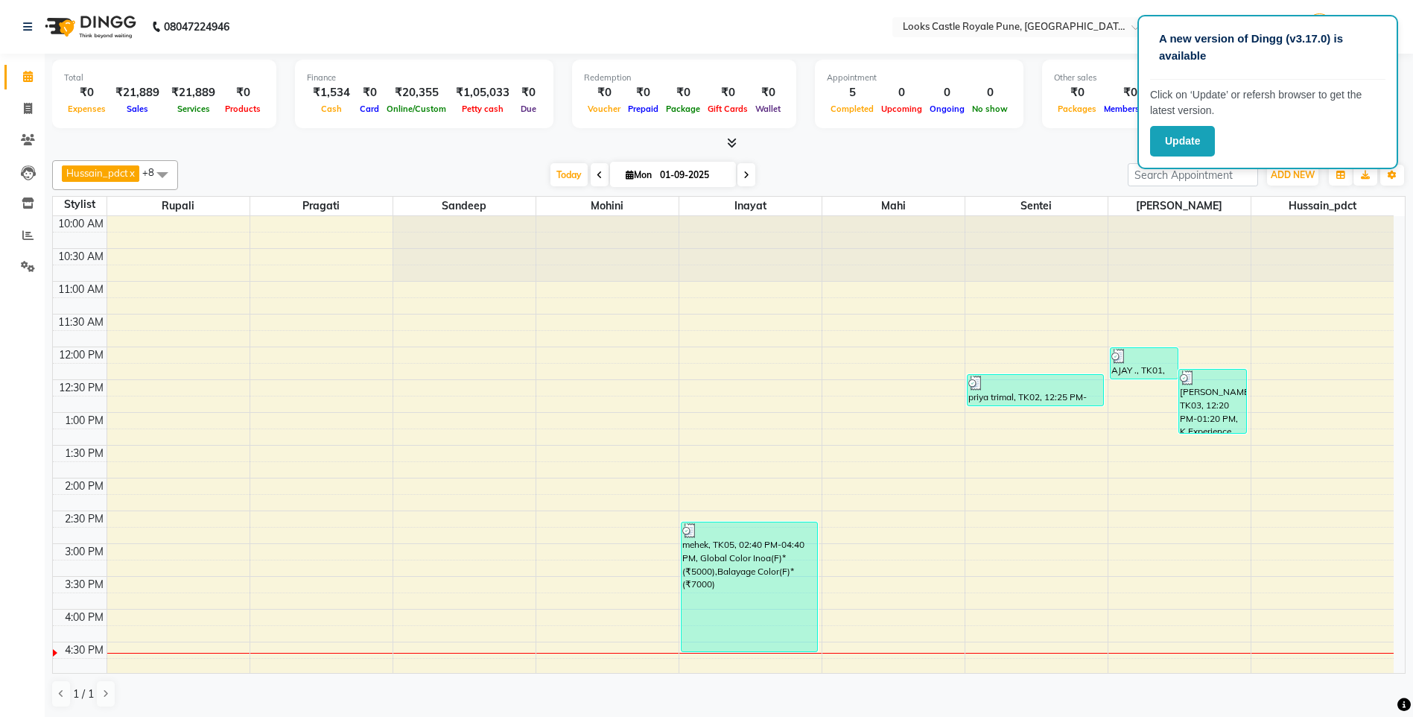
click at [22, 125] on li "Clients" at bounding box center [22, 140] width 45 height 32
click at [33, 105] on span at bounding box center [28, 109] width 26 height 17
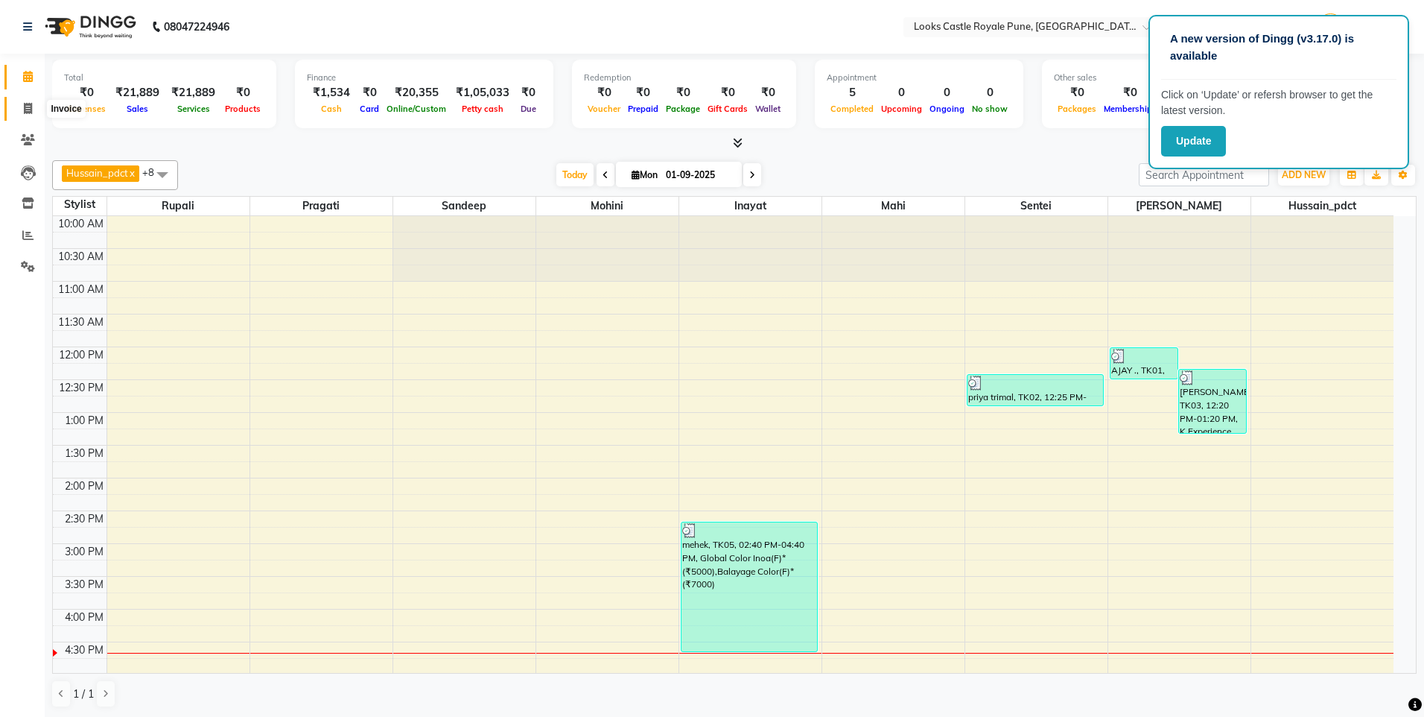
select select "5915"
select select "service"
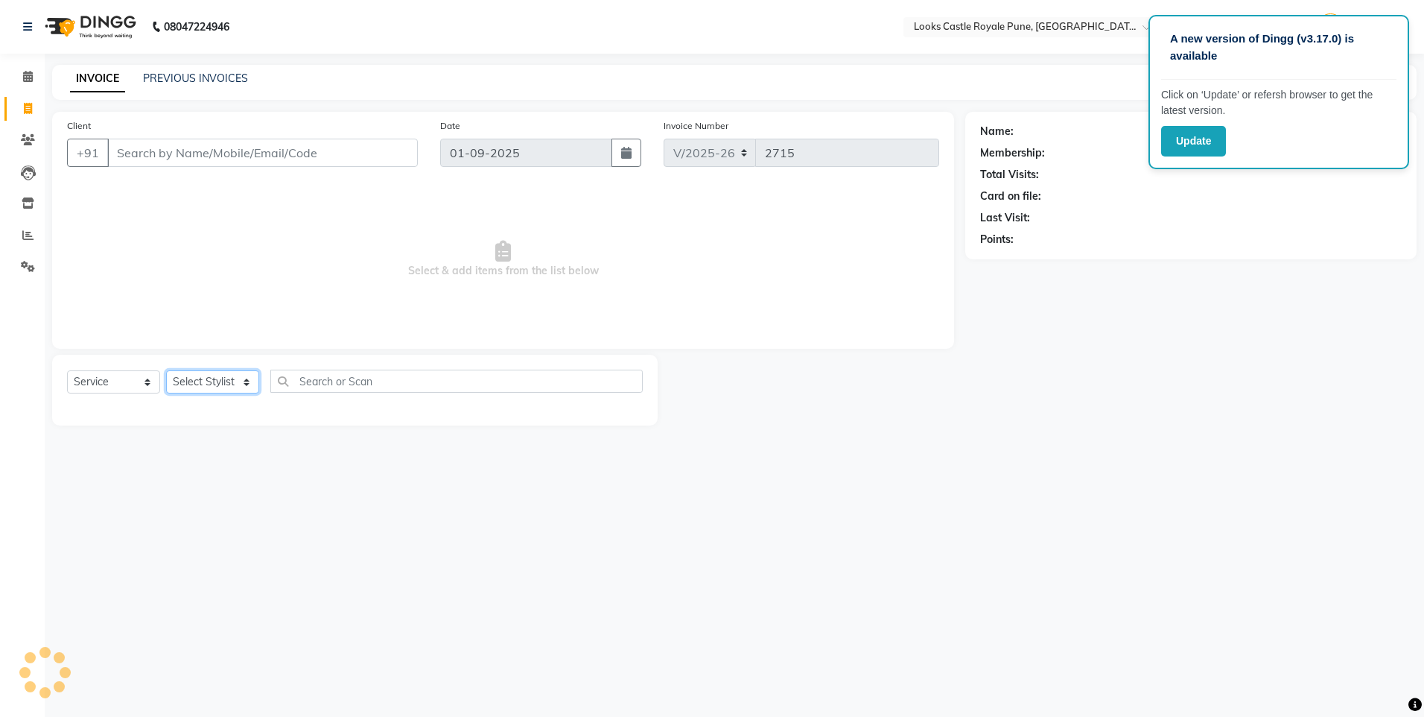
drag, startPoint x: 215, startPoint y: 390, endPoint x: 194, endPoint y: 350, distance: 45.0
click at [215, 390] on select "Select Stylist" at bounding box center [212, 381] width 93 height 23
select select "43037"
click at [166, 370] on select "Select Stylist Akshay [PERSON_NAME] [PERSON_NAME] [PERSON_NAME] Danish [PERSON_…" at bounding box center [212, 381] width 93 height 23
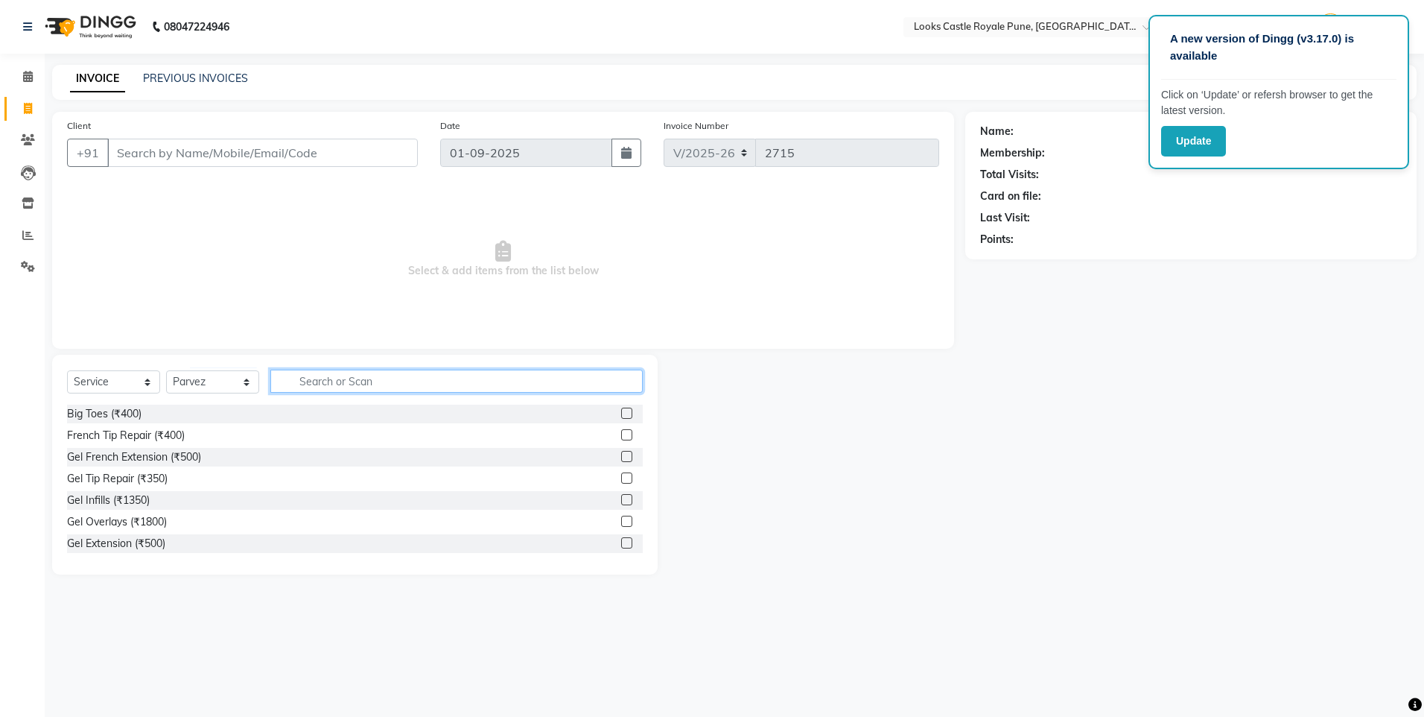
click at [377, 375] on input "text" at bounding box center [456, 381] width 372 height 23
type input "cut"
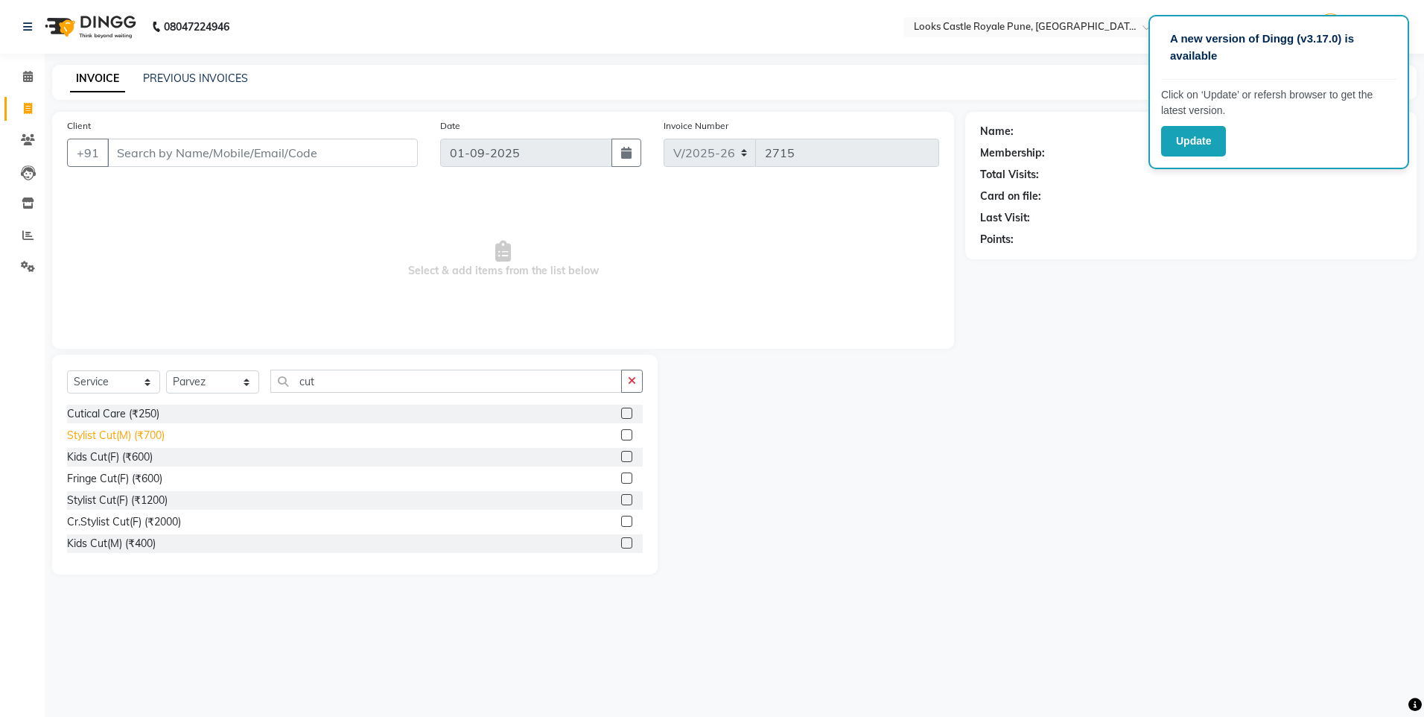
click at [113, 443] on div "Stylist Cut(M) (₹700)" at bounding box center [116, 436] width 98 height 16
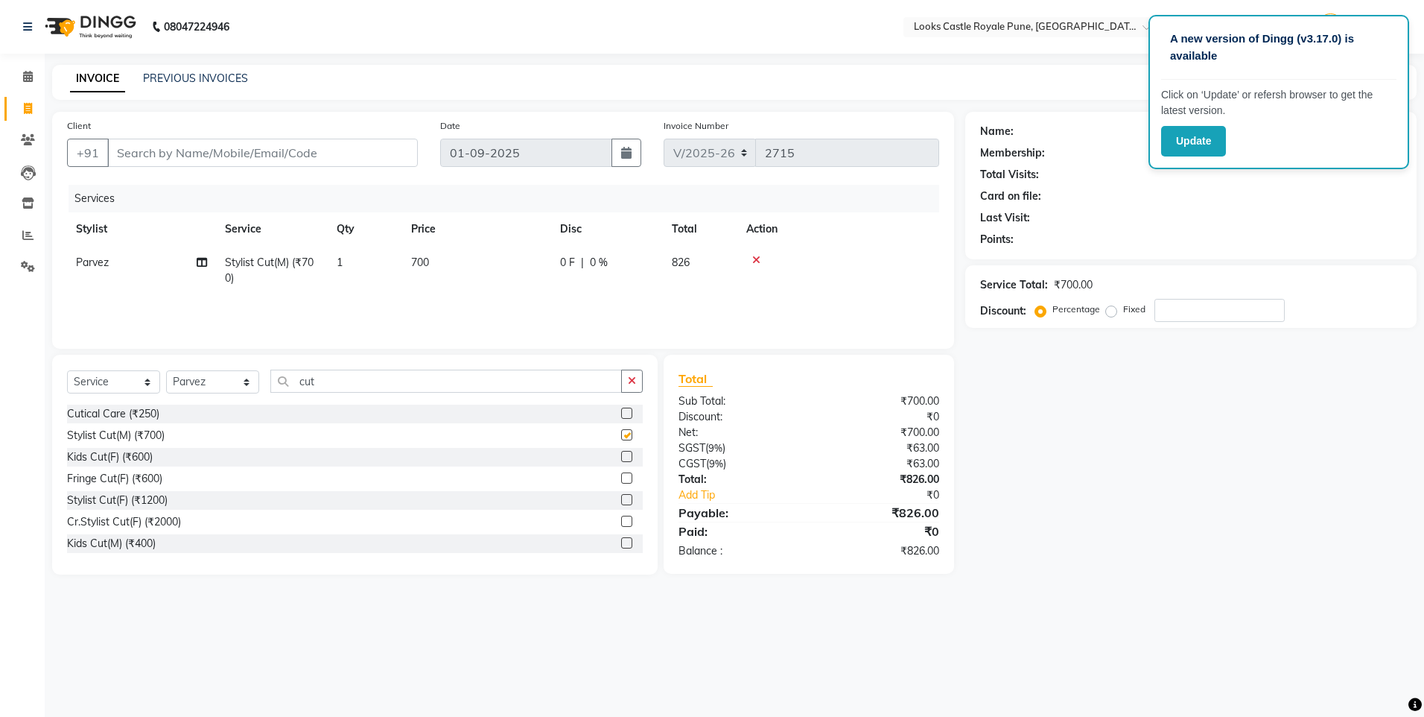
checkbox input "false"
click at [438, 259] on td "700" at bounding box center [476, 270] width 149 height 49
select select "43037"
click at [492, 267] on input "700" at bounding box center [546, 266] width 131 height 23
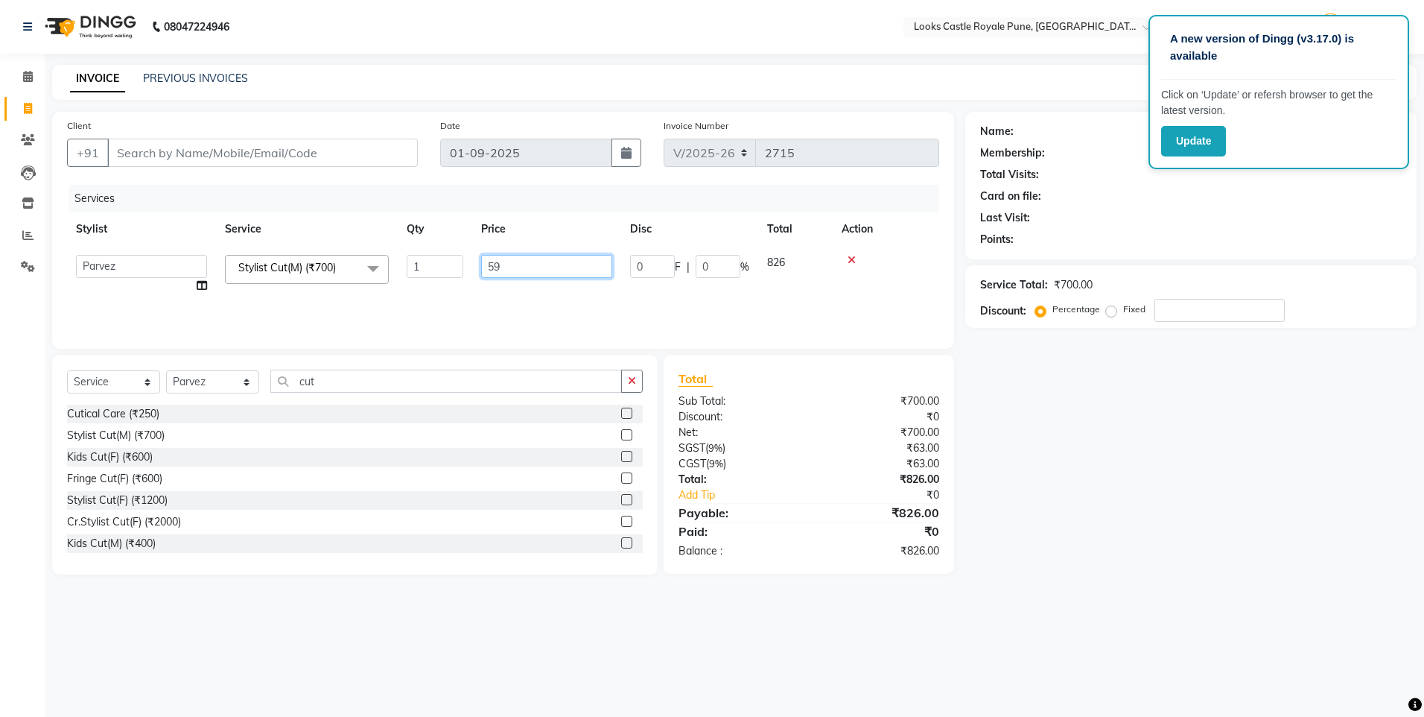
type input "593"
click at [306, 387] on input "cut" at bounding box center [446, 381] width 352 height 23
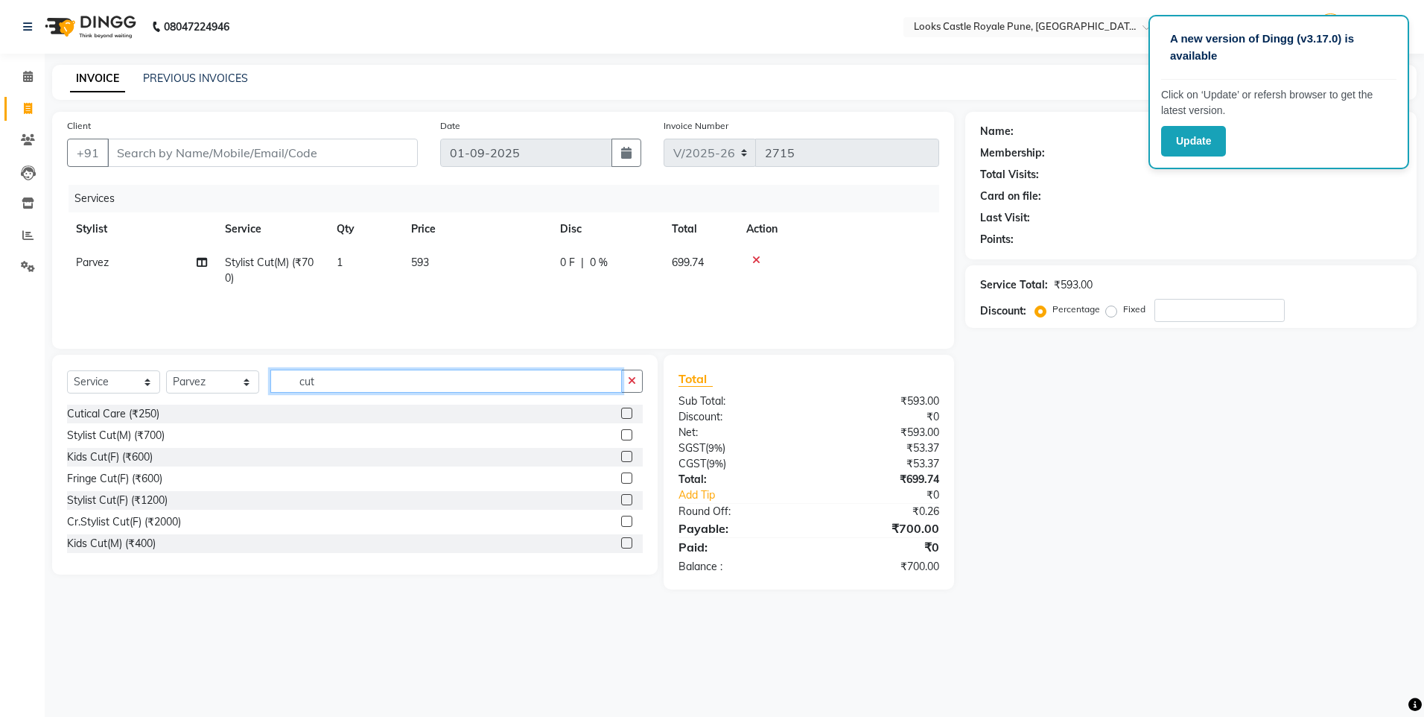
click at [306, 387] on input "cut" at bounding box center [446, 381] width 352 height 23
type input "tr"
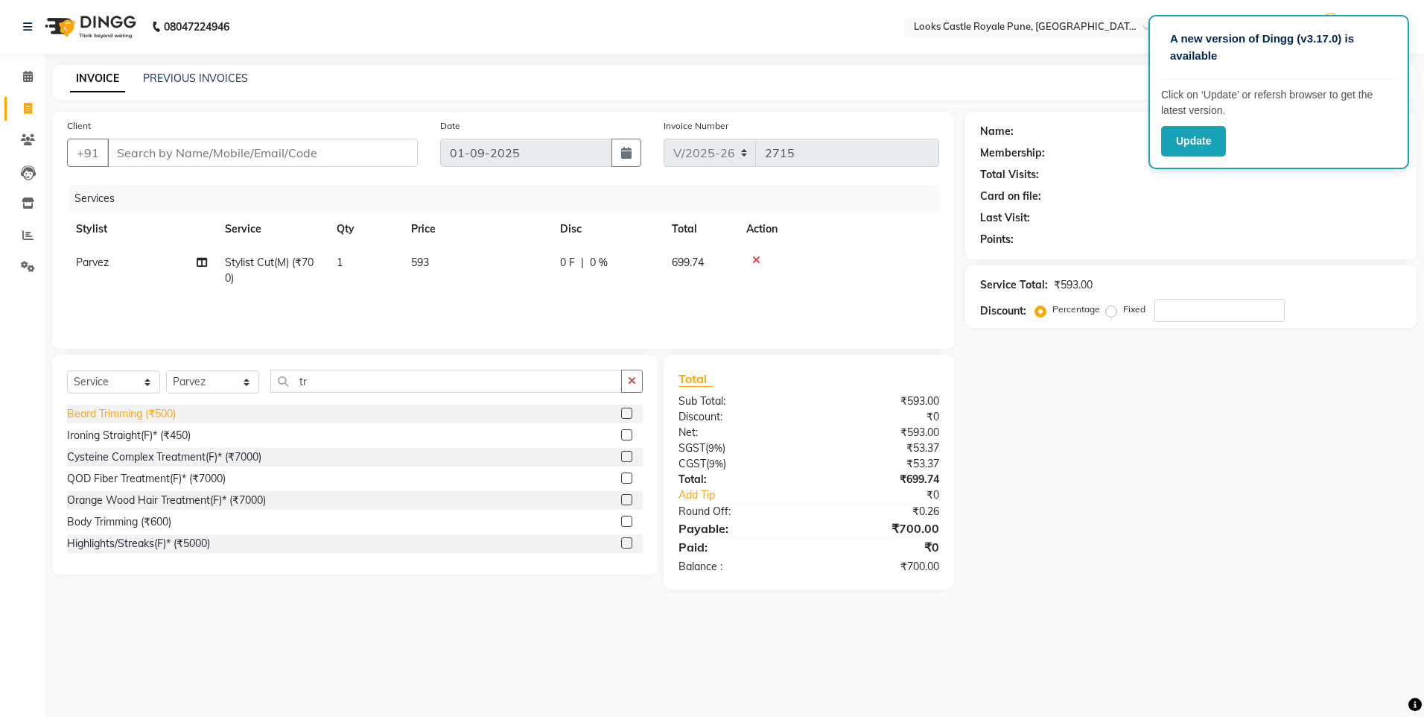
click at [129, 413] on div "Beard Trimming (₹500)" at bounding box center [121, 414] width 109 height 16
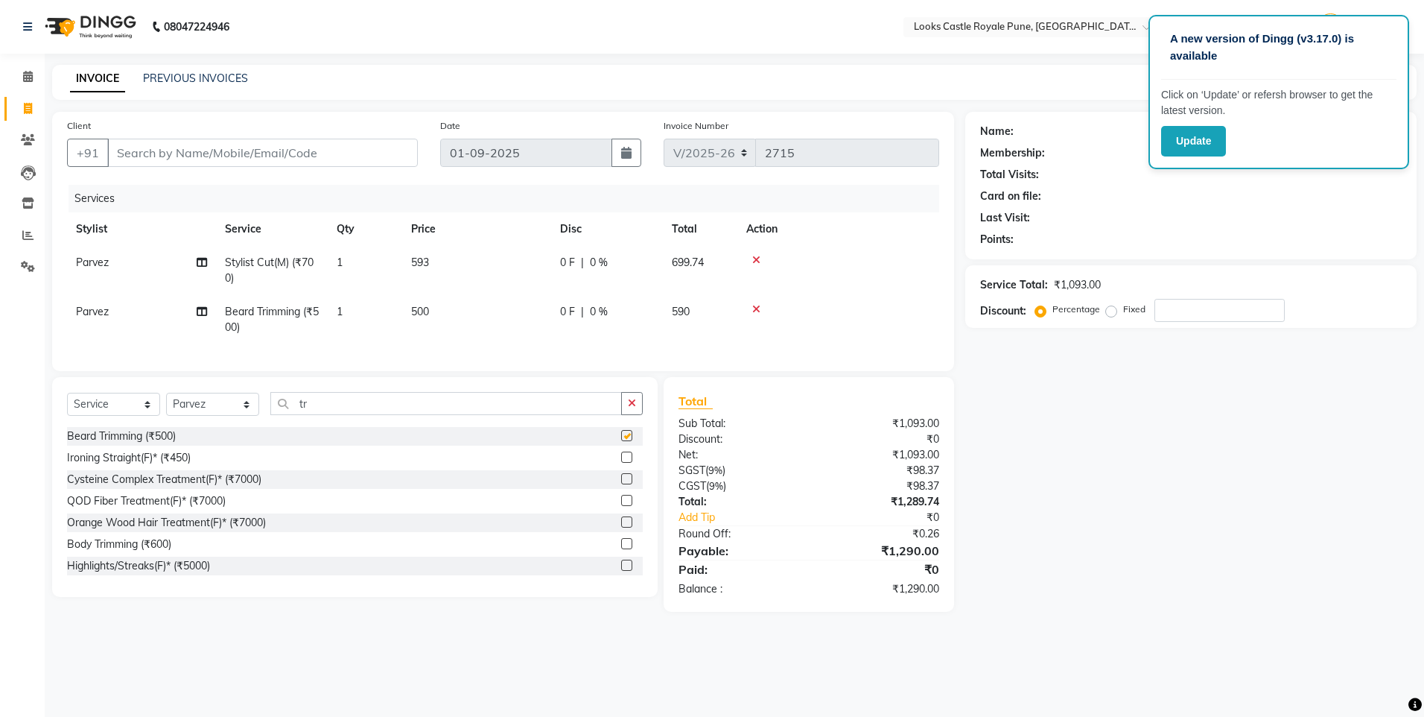
checkbox input "false"
click at [438, 316] on td "500" at bounding box center [476, 319] width 149 height 49
select select "43037"
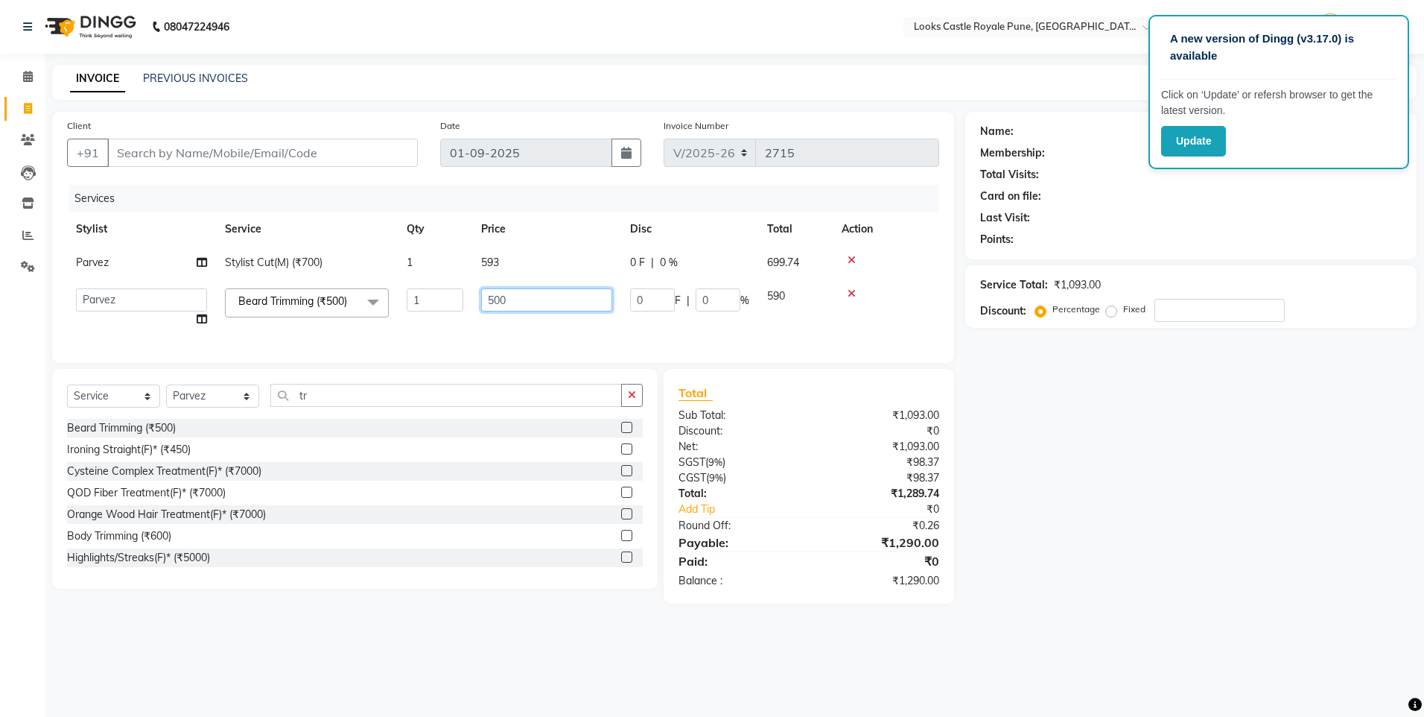
click at [492, 300] on input "500" at bounding box center [546, 299] width 131 height 23
type input "450"
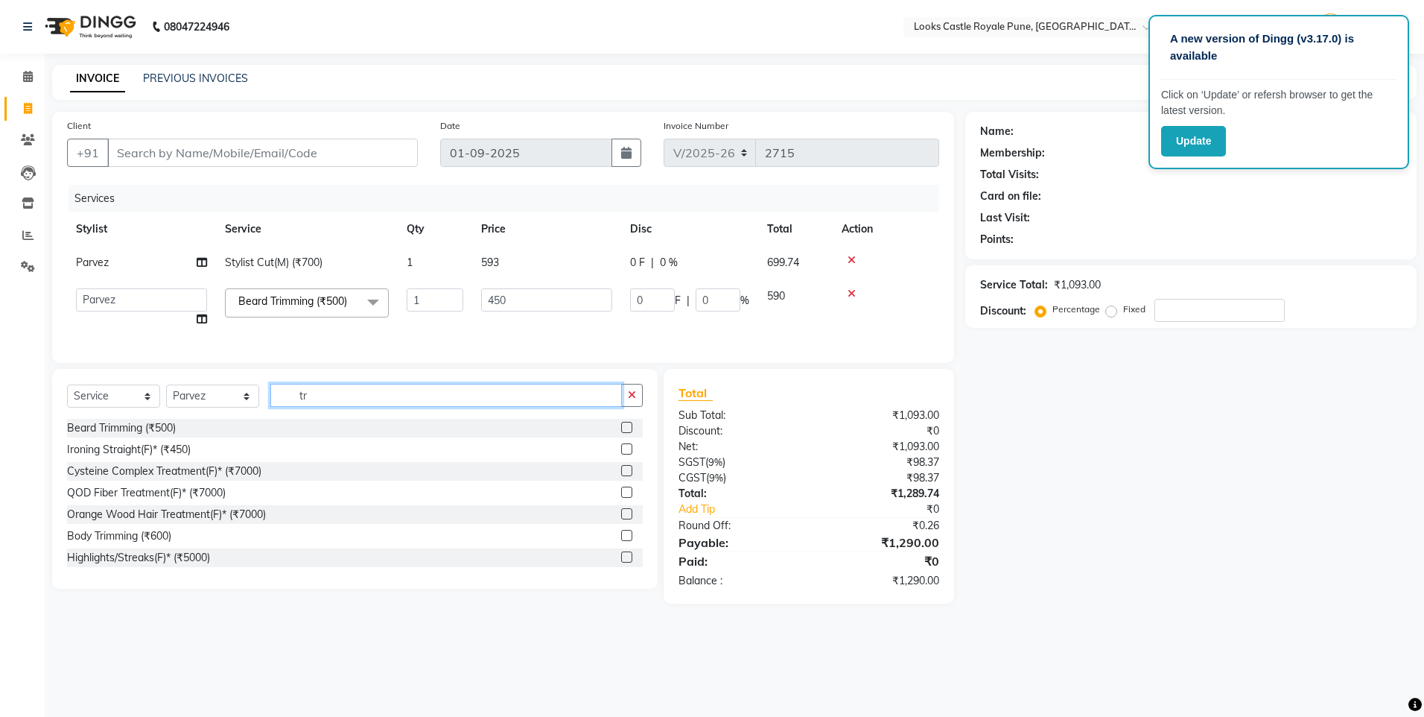
click at [301, 404] on input "tr" at bounding box center [446, 395] width 352 height 23
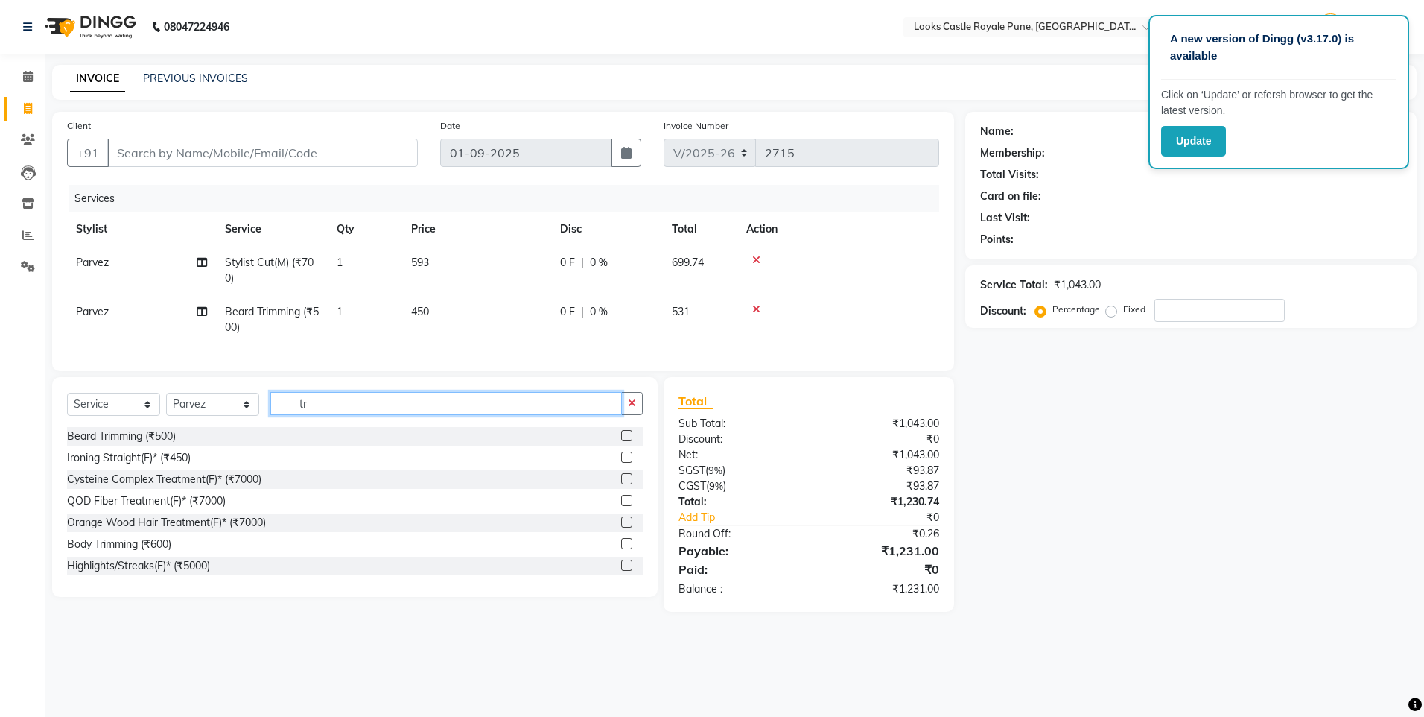
click at [301, 404] on input "tr" at bounding box center [446, 403] width 352 height 23
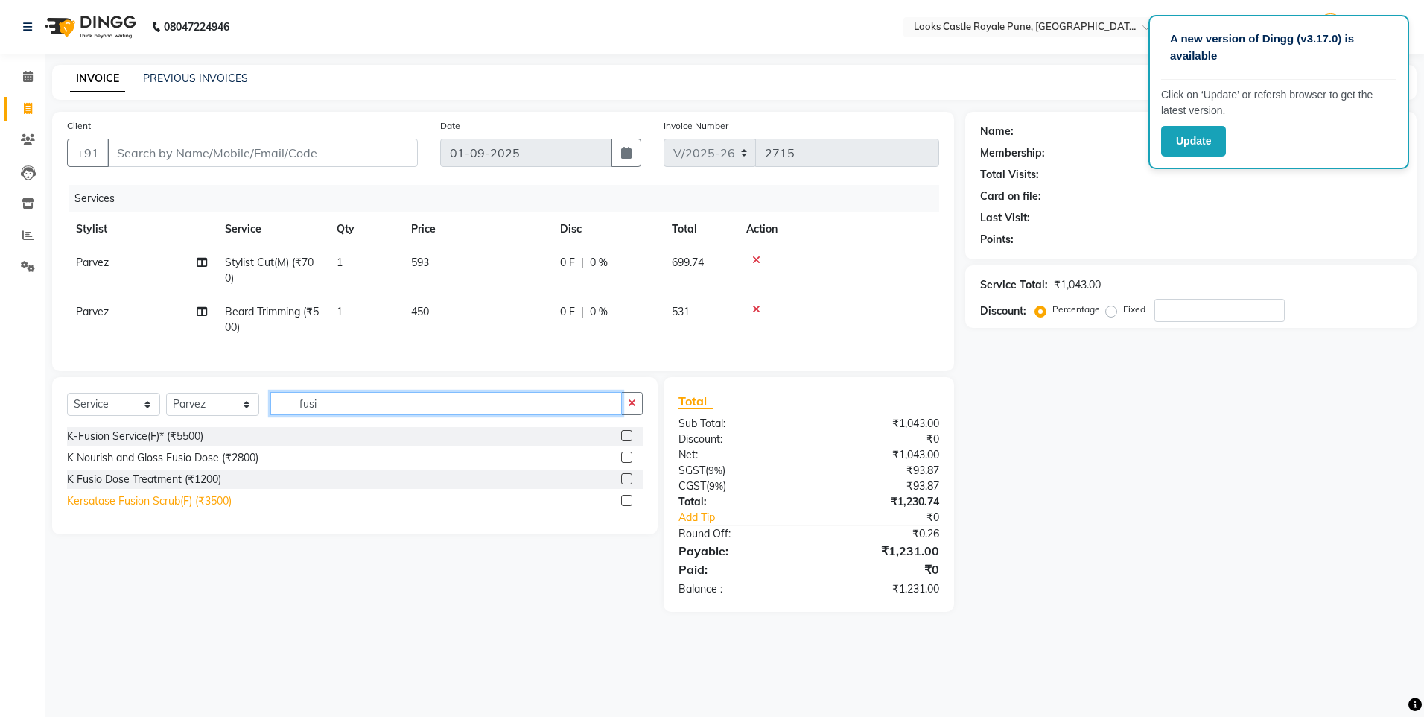
type input "fusi"
click at [155, 509] on div "Kersatase Fusion Scrub(F) (₹3500)" at bounding box center [149, 501] width 165 height 16
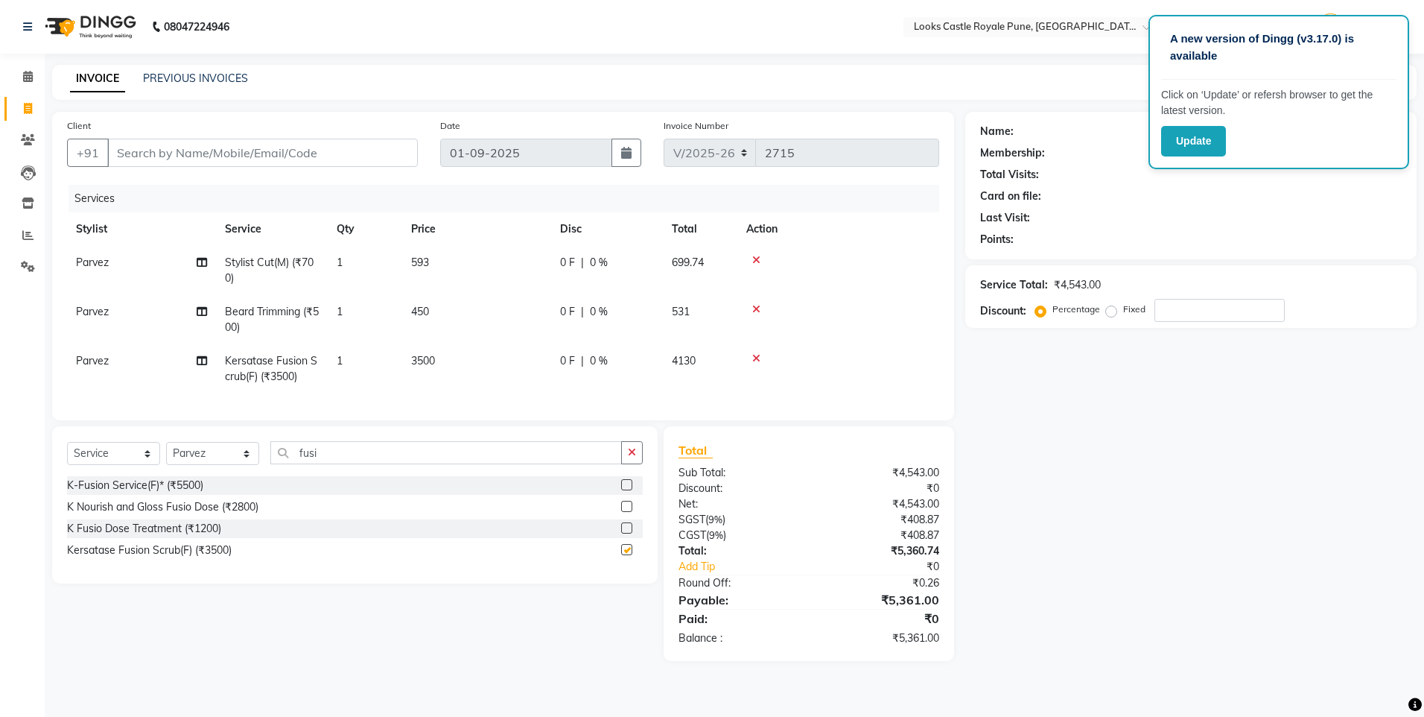
checkbox input "false"
click at [446, 352] on td "3500" at bounding box center [476, 368] width 149 height 49
select select "43037"
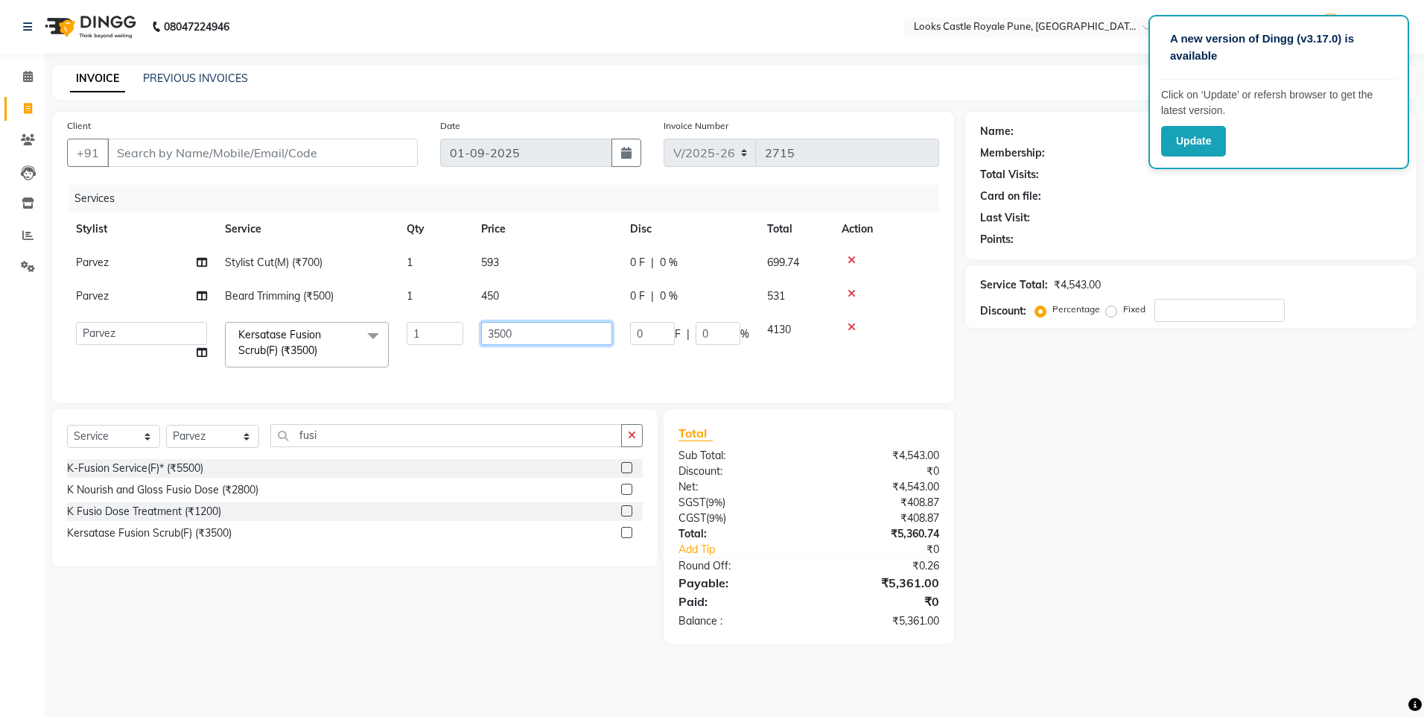
click at [491, 336] on input "3500" at bounding box center [546, 333] width 131 height 23
type input "2500"
click at [212, 431] on div "Client +91 Date [DATE] Invoice Number V/2025 V/[PHONE_NUMBER] Services Stylist …" at bounding box center [503, 378] width 925 height 532
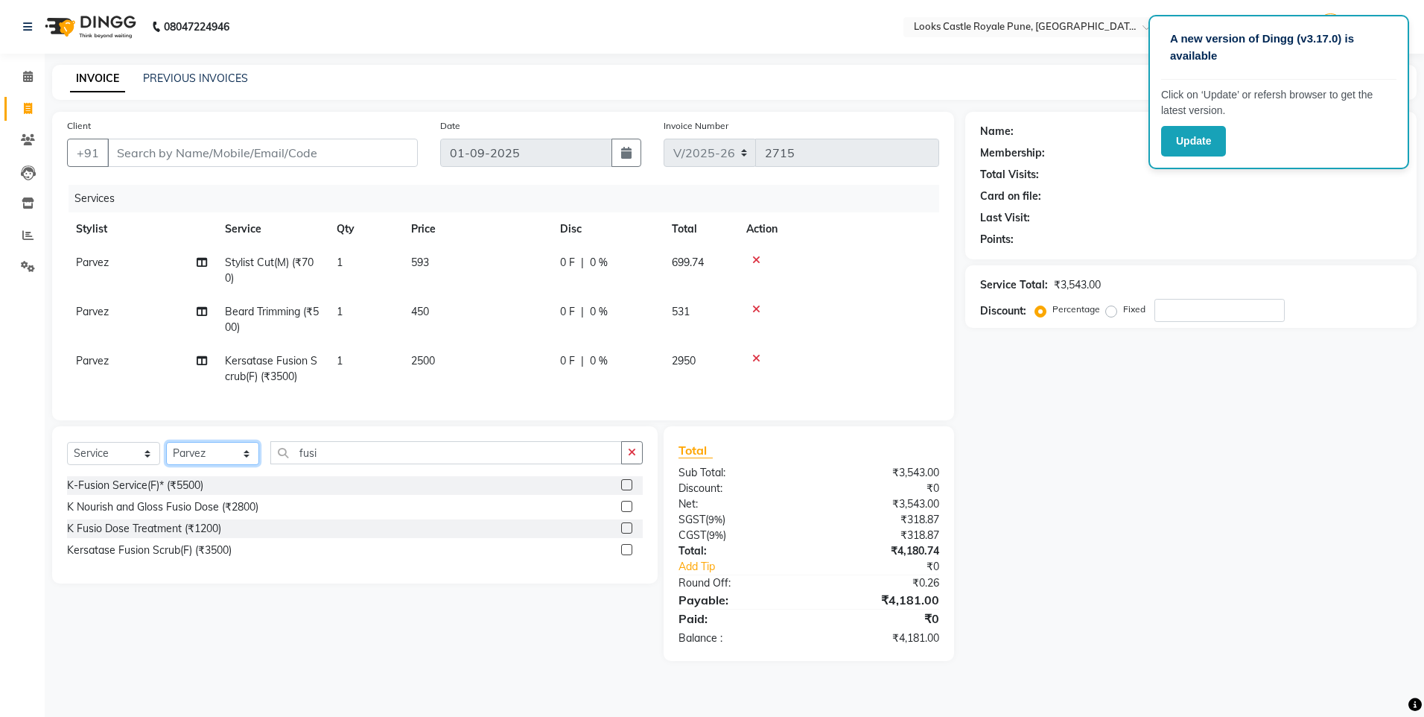
click at [204, 460] on select "Select Stylist Akshay [PERSON_NAME] [PERSON_NAME] [PERSON_NAME] Danish [PERSON_…" at bounding box center [212, 453] width 93 height 23
select select "43046"
click at [166, 453] on select "Select Stylist Akshay [PERSON_NAME] [PERSON_NAME] [PERSON_NAME] Danish [PERSON_…" at bounding box center [212, 453] width 93 height 23
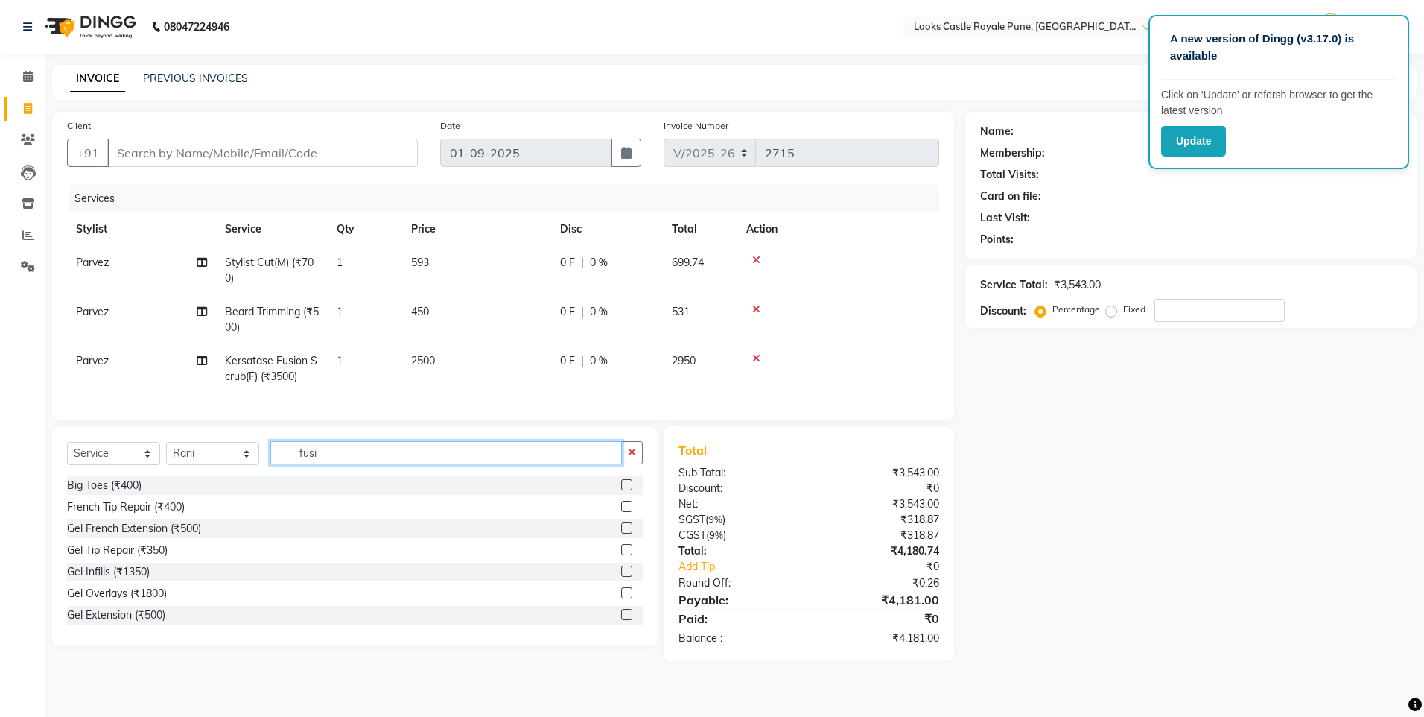
click at [311, 461] on input "fusi" at bounding box center [446, 452] width 352 height 23
type input "r"
type input "clean"
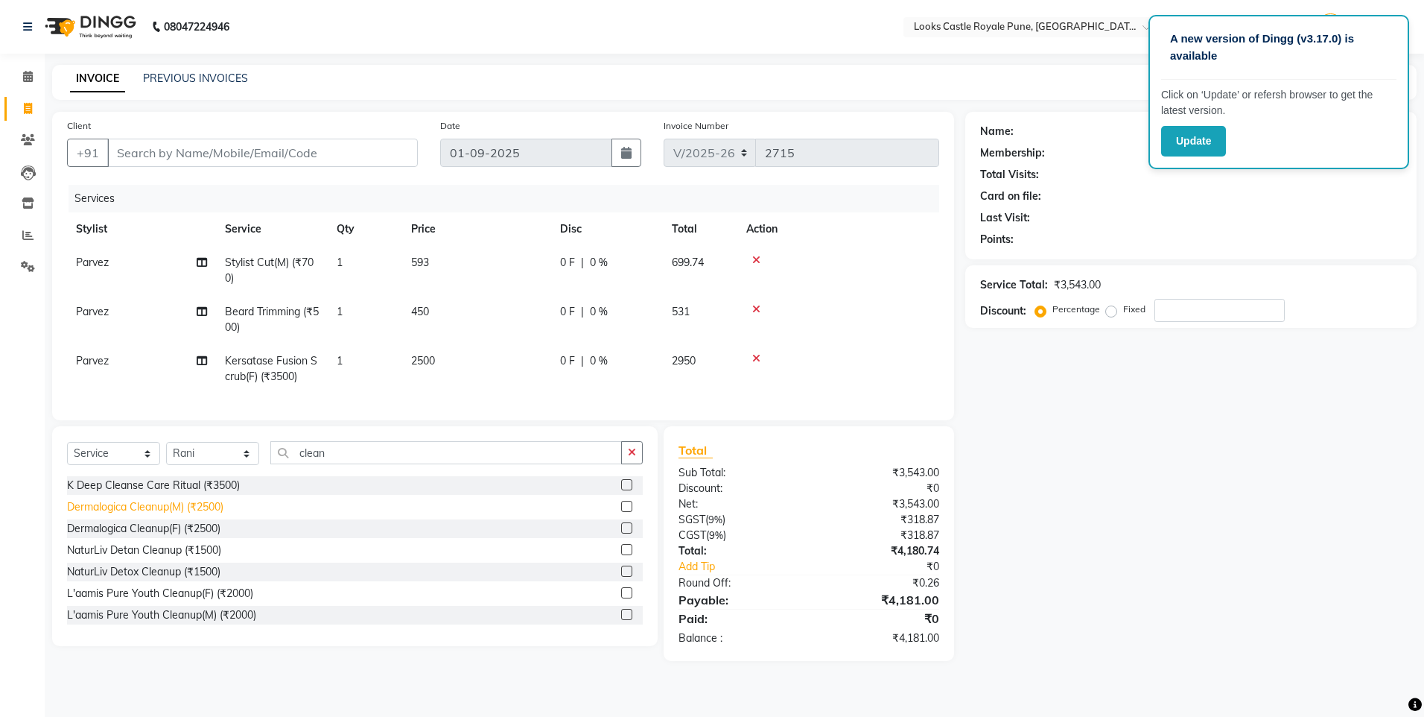
click at [195, 515] on div "Dermalogica Cleanup(M) (₹2500)" at bounding box center [145, 507] width 156 height 16
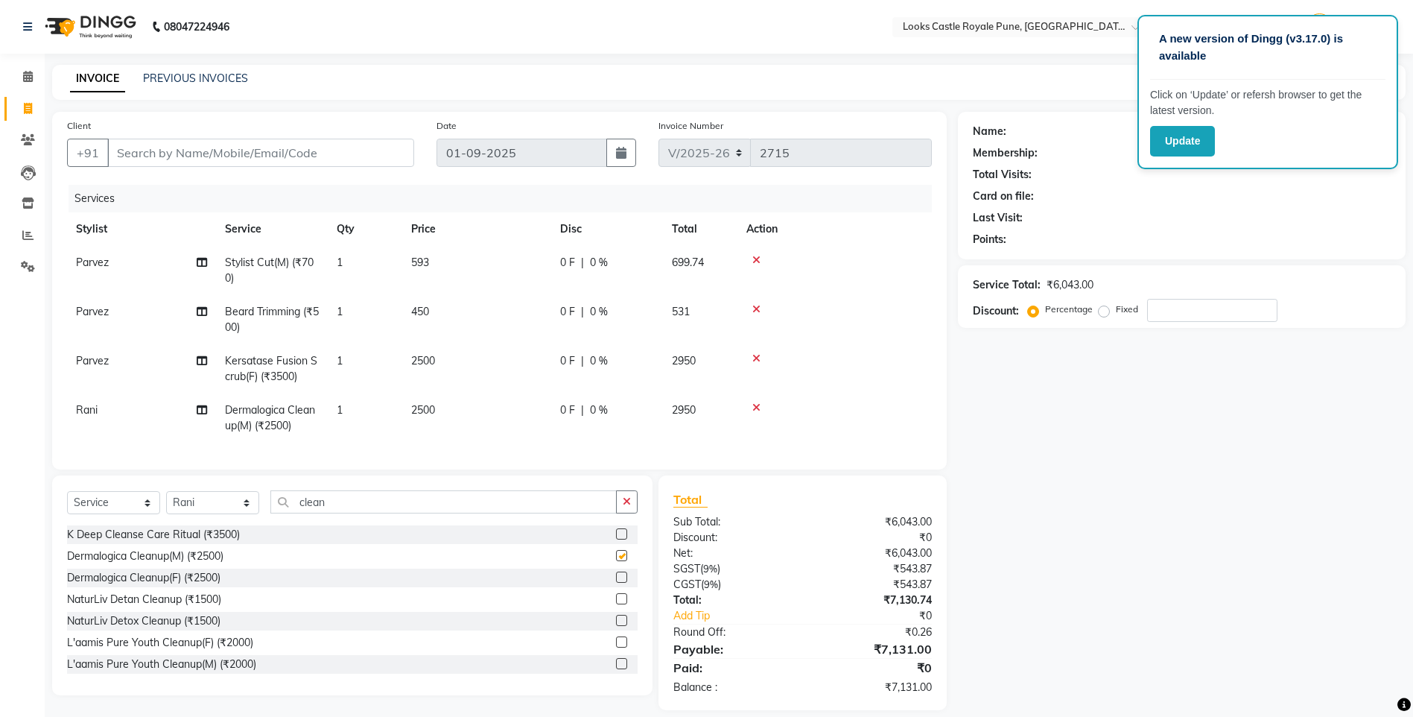
checkbox input "false"
click at [425, 405] on span "2500" at bounding box center [423, 409] width 24 height 13
select select "43046"
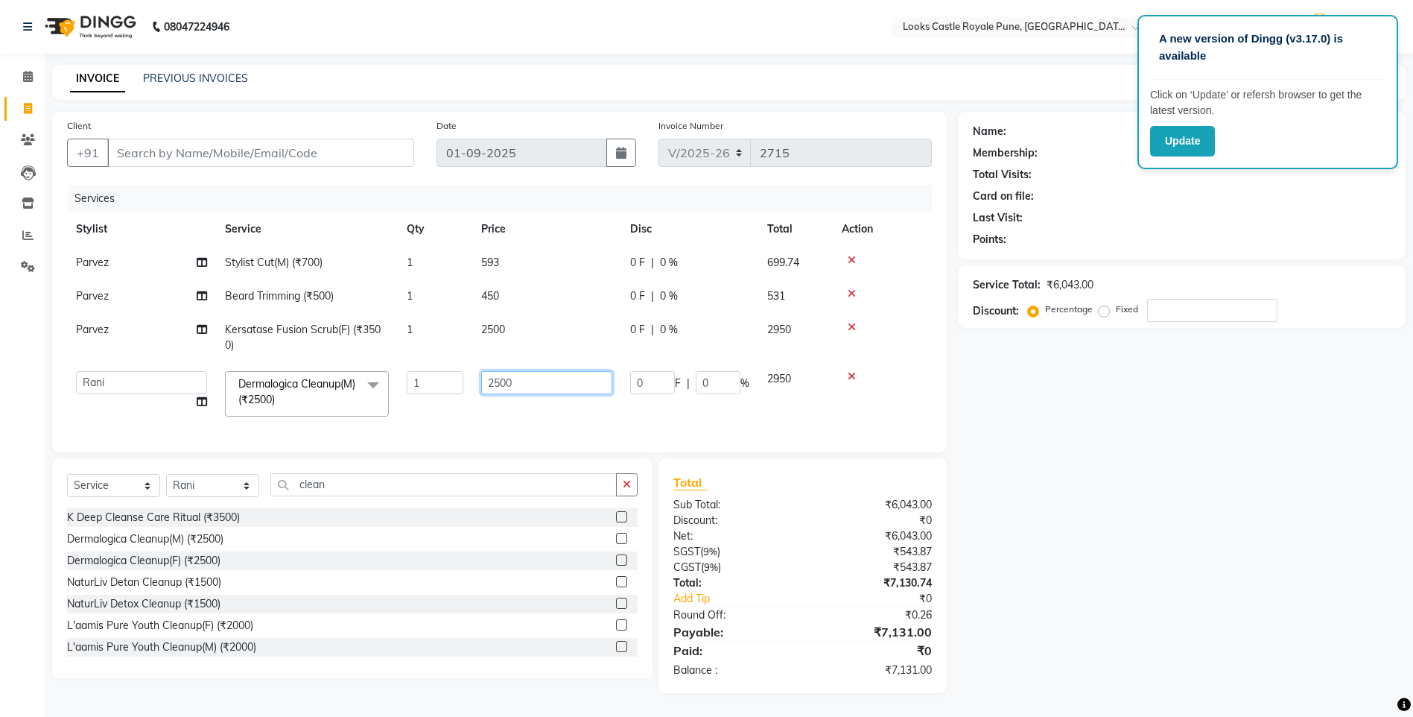
click at [495, 381] on input "2500" at bounding box center [546, 382] width 131 height 23
type input "3500"
click at [872, 654] on div "Total Sub Total: ₹6,043.00 Discount: ₹0 Net: ₹6,043.00 SGST ( 9% ) ₹543.87 CGST…" at bounding box center [802, 575] width 259 height 205
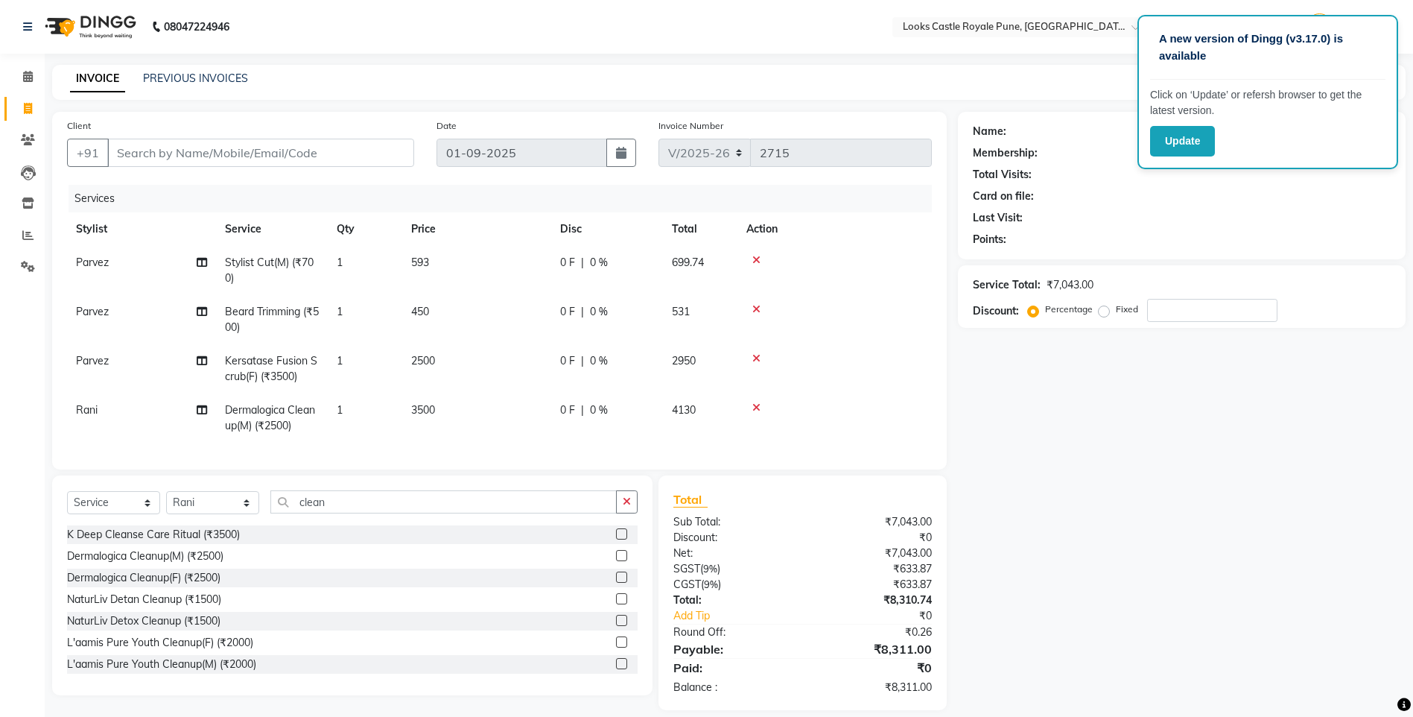
click at [758, 405] on icon at bounding box center [756, 407] width 8 height 10
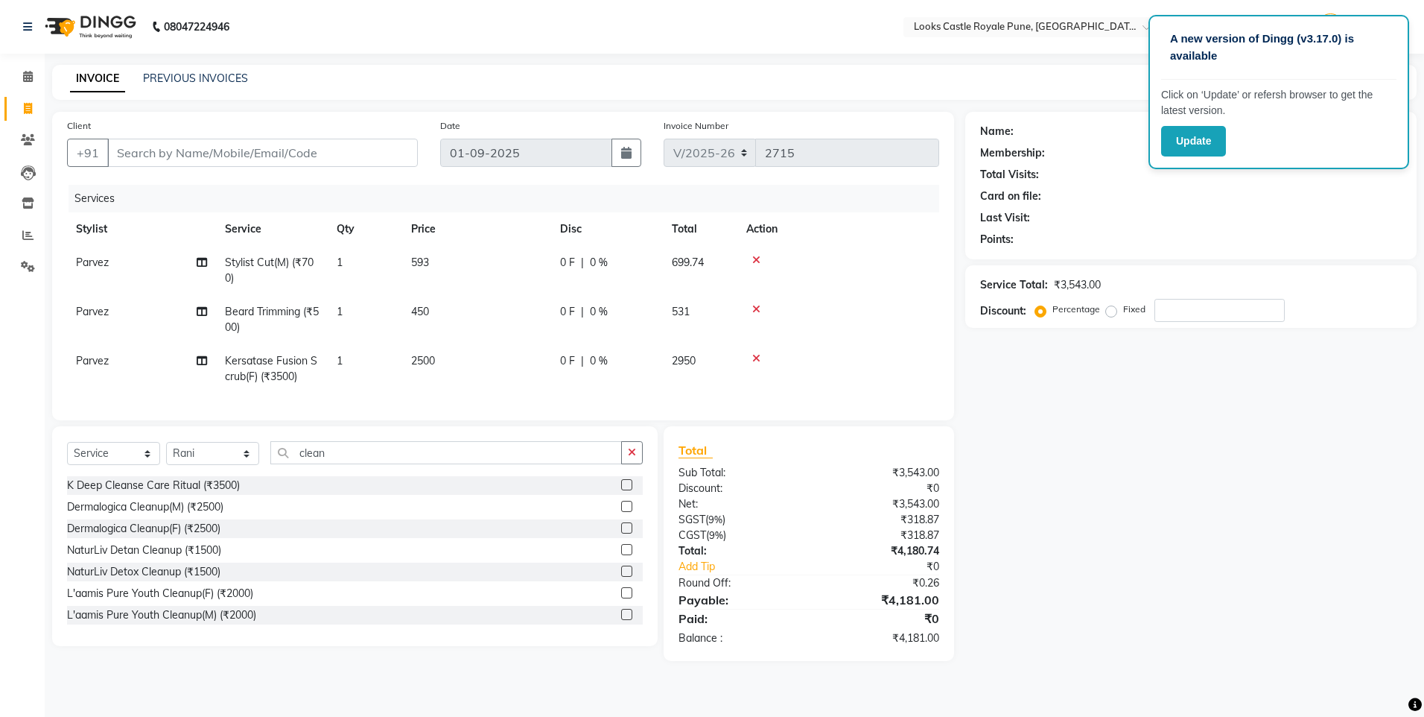
click at [757, 359] on icon at bounding box center [756, 358] width 8 height 10
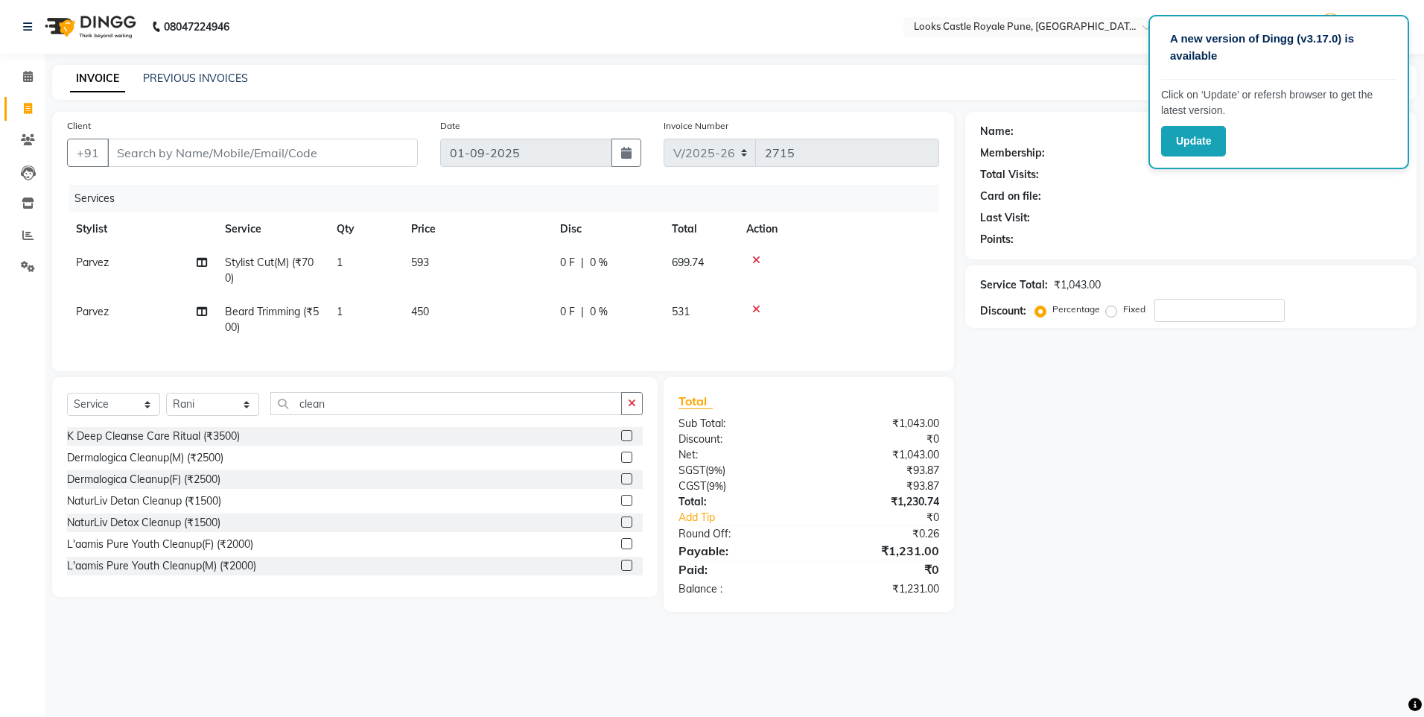
click at [753, 302] on td at bounding box center [839, 319] width 202 height 49
click at [757, 307] on icon at bounding box center [756, 309] width 8 height 10
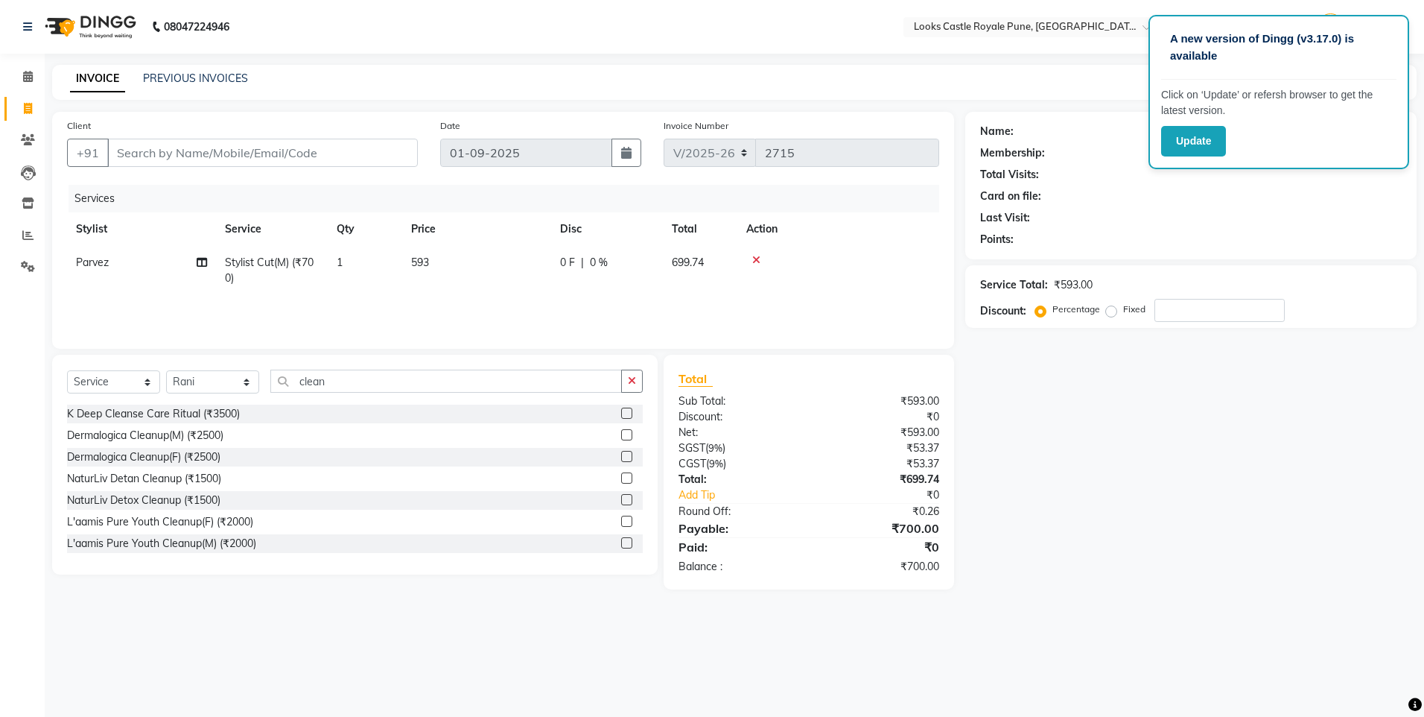
click at [753, 259] on icon at bounding box center [756, 260] width 8 height 10
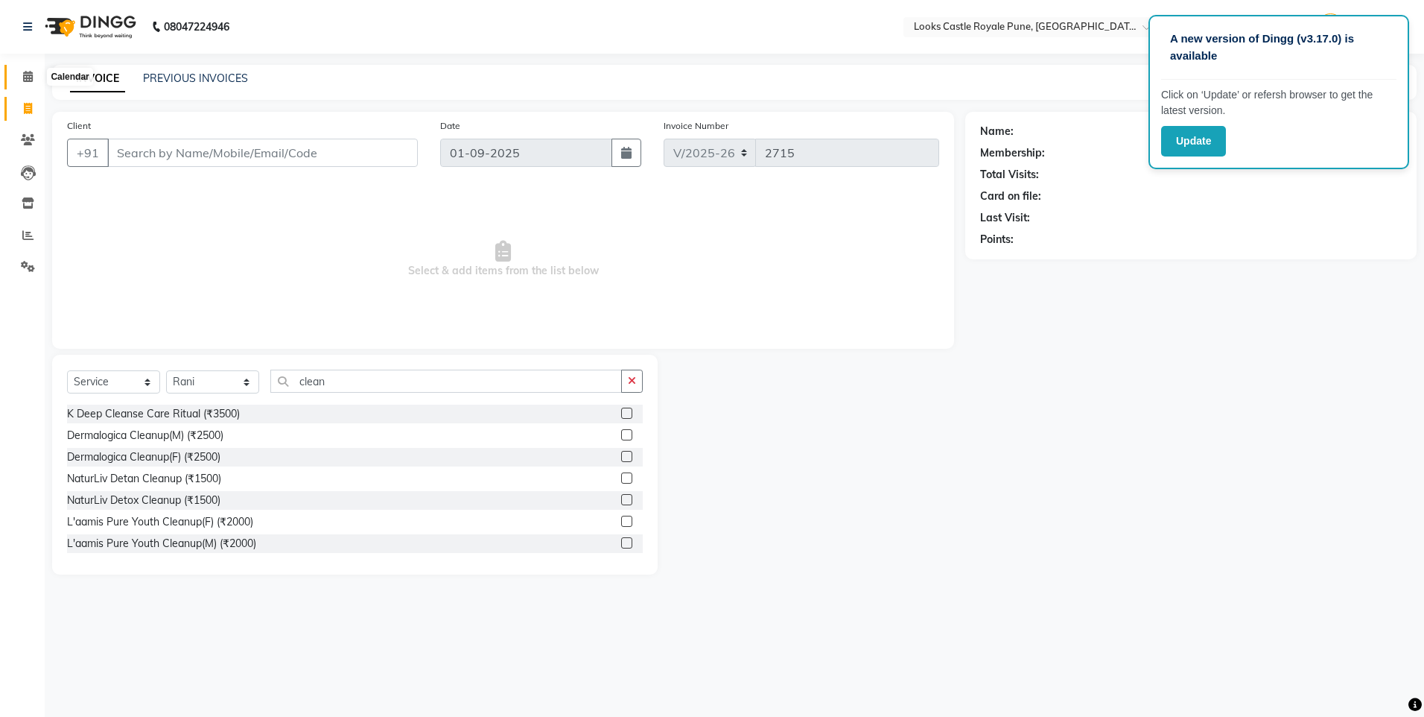
drag, startPoint x: 19, startPoint y: 74, endPoint x: 704, endPoint y: 9, distance: 688.4
click at [19, 74] on span at bounding box center [28, 77] width 26 height 17
